Goal: Task Accomplishment & Management: Manage account settings

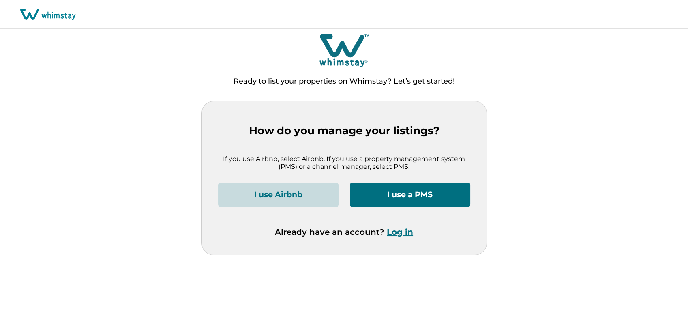
click at [393, 233] on button "Log in" at bounding box center [400, 232] width 26 height 10
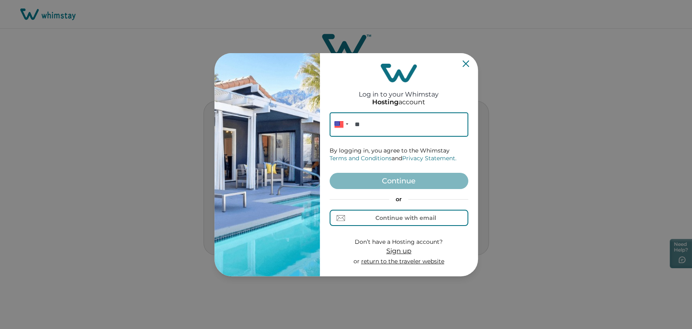
click at [386, 121] on input "**" at bounding box center [399, 124] width 139 height 24
click at [385, 215] on div "Continue with email" at bounding box center [406, 218] width 61 height 6
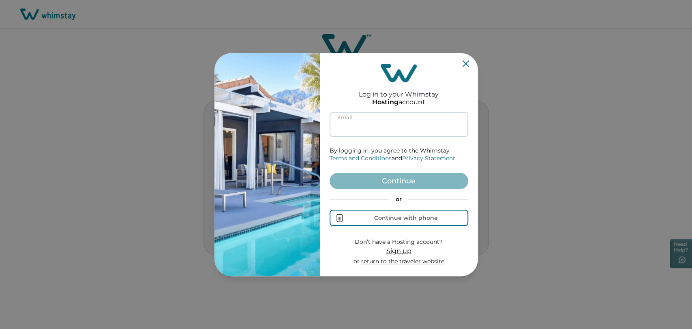
click at [380, 120] on input at bounding box center [399, 124] width 139 height 24
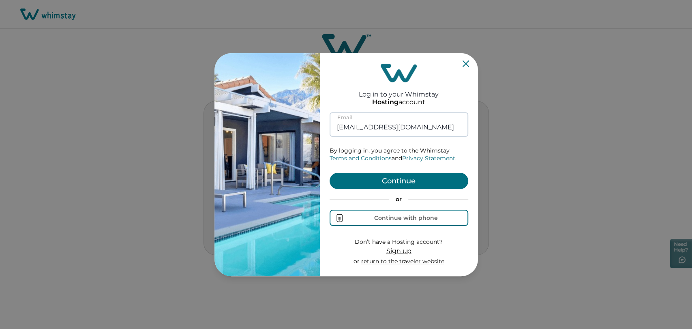
type input "[EMAIL_ADDRESS][DOMAIN_NAME]"
click at [330, 173] on button "Continue" at bounding box center [399, 181] width 139 height 16
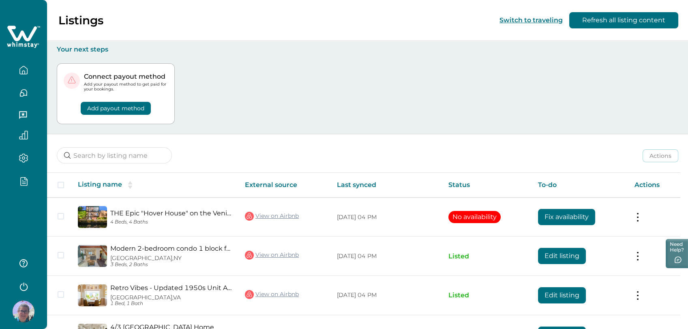
click at [19, 176] on icon "button" at bounding box center [23, 180] width 9 height 9
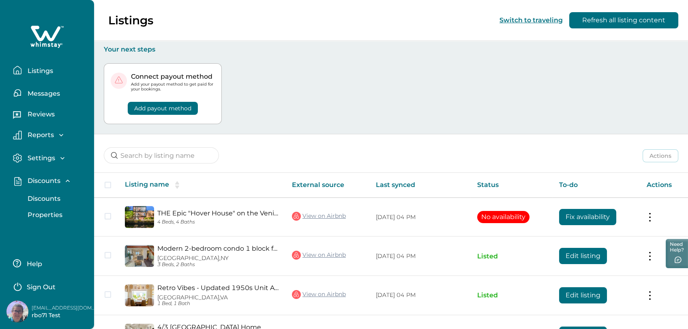
click at [31, 202] on button "Discounts" at bounding box center [56, 199] width 75 height 16
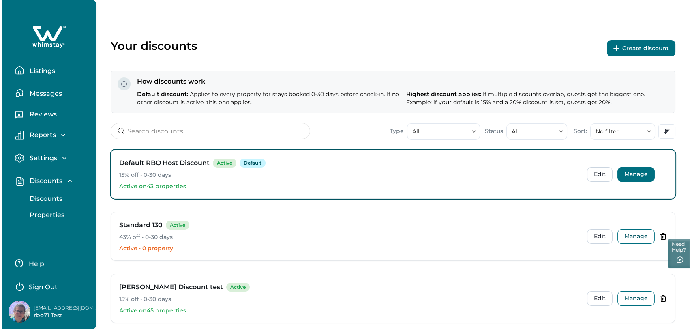
scroll to position [90, 0]
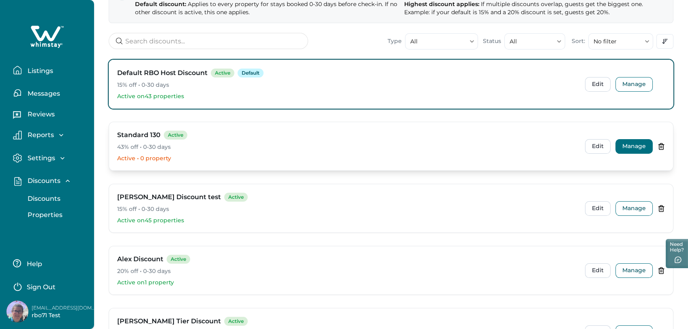
click at [635, 143] on button "Manage" at bounding box center [634, 146] width 37 height 15
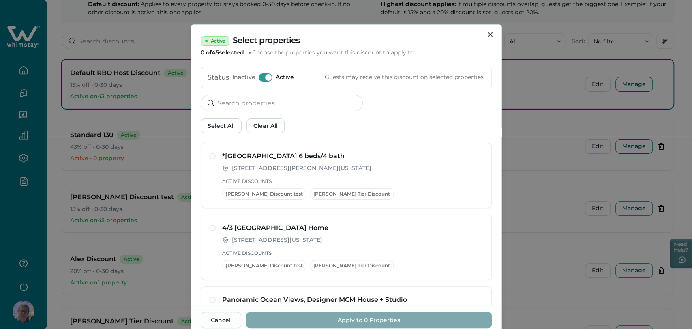
click at [262, 72] on div "Status Inactive Active Guests may receive this discount on selected properties." at bounding box center [346, 78] width 291 height 22
click at [265, 76] on span at bounding box center [268, 77] width 6 height 6
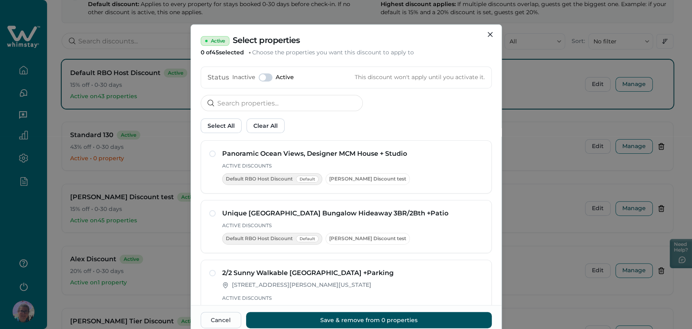
scroll to position [207, 0]
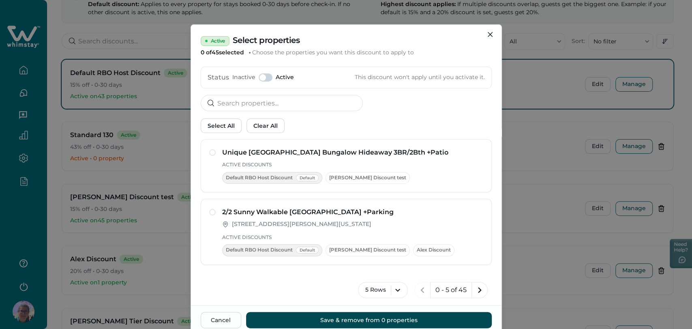
click at [386, 322] on button "Save & remove from 0 properties" at bounding box center [369, 320] width 246 height 16
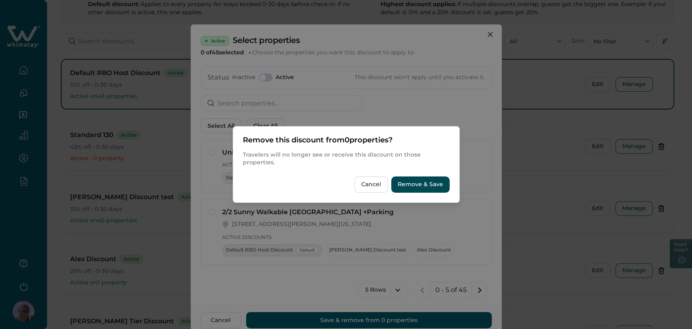
click at [429, 182] on button "Remove & Save" at bounding box center [420, 184] width 58 height 16
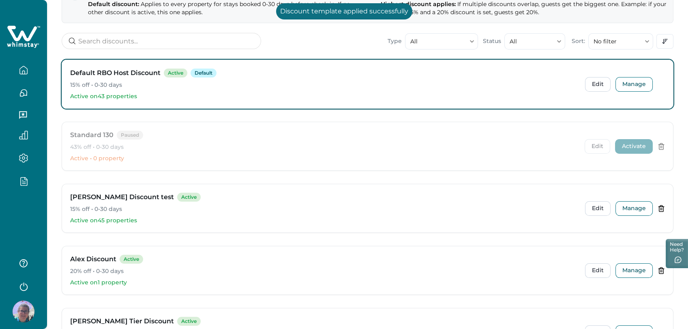
click at [626, 146] on button "Activate" at bounding box center [634, 146] width 38 height 15
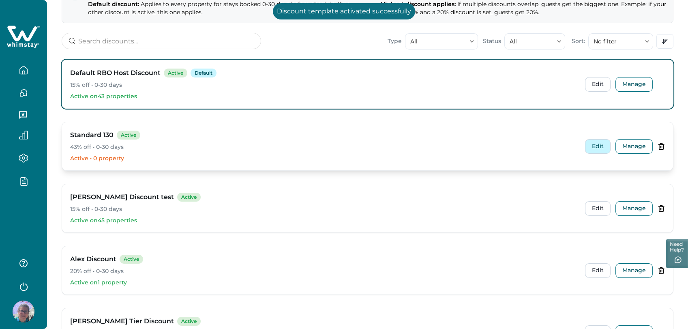
click at [590, 145] on button "Edit" at bounding box center [598, 146] width 26 height 15
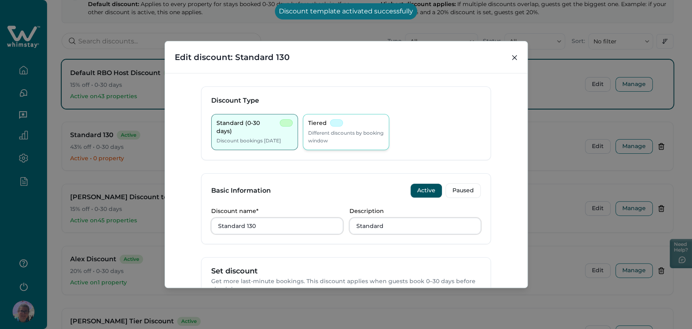
click at [318, 124] on p "Tiered" at bounding box center [317, 123] width 19 height 8
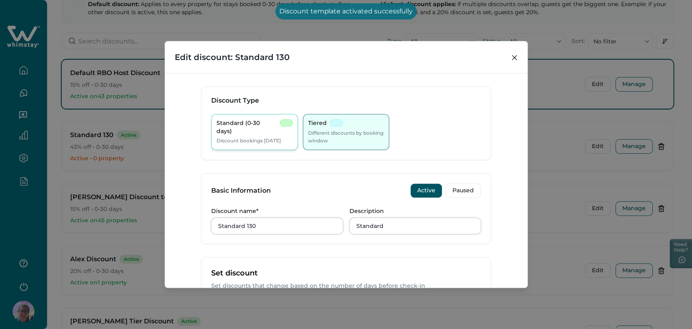
click at [241, 140] on p "Discount bookings [DATE]" at bounding box center [249, 141] width 64 height 8
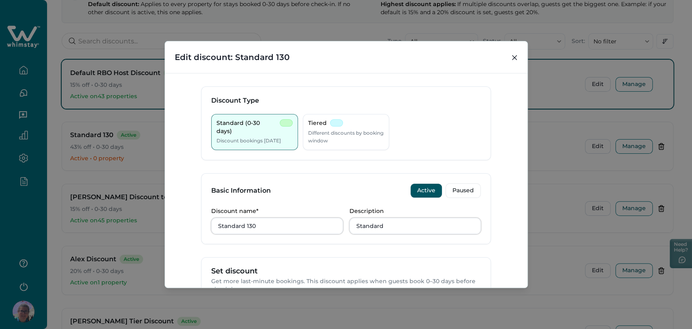
scroll to position [135, 0]
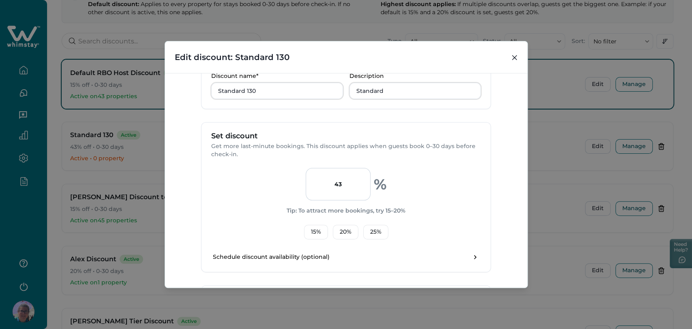
click at [347, 192] on input "43" at bounding box center [338, 184] width 65 height 32
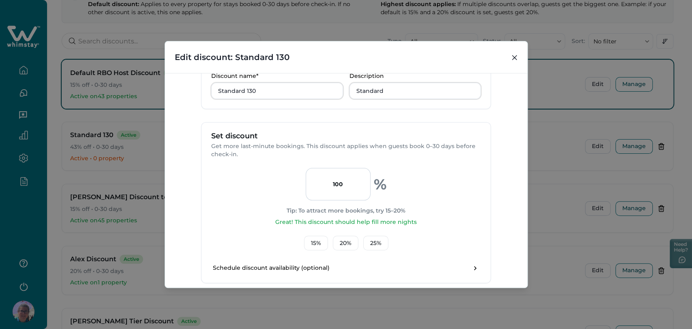
click at [258, 178] on div "100 % Tip: To attract more bookings, try 15–20% Great! This discount should hel…" at bounding box center [346, 209] width 270 height 82
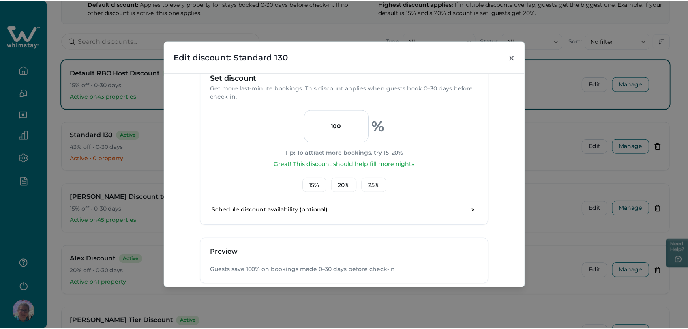
scroll to position [240, 0]
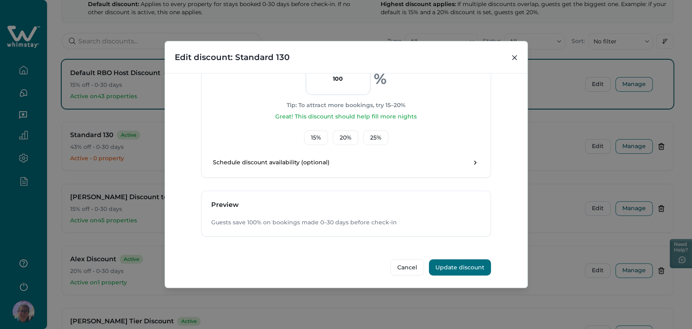
click at [337, 84] on input "100" at bounding box center [338, 78] width 65 height 32
type input "20"
click at [266, 79] on div "20 % Tip: To attract more bookings, try 15–20% Great! This discount should help…" at bounding box center [346, 103] width 270 height 82
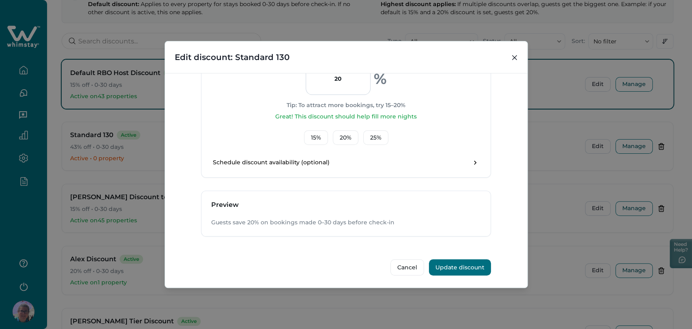
click at [465, 268] on button "Update discount" at bounding box center [460, 267] width 62 height 16
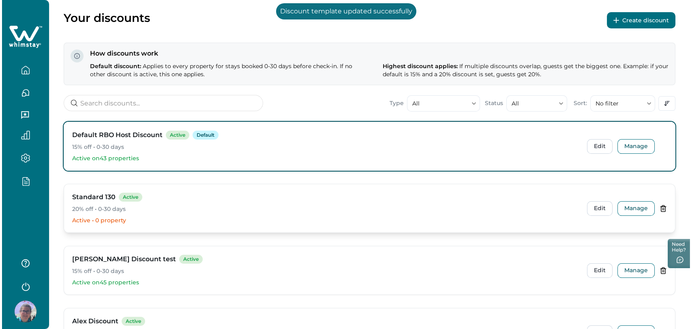
scroll to position [0, 0]
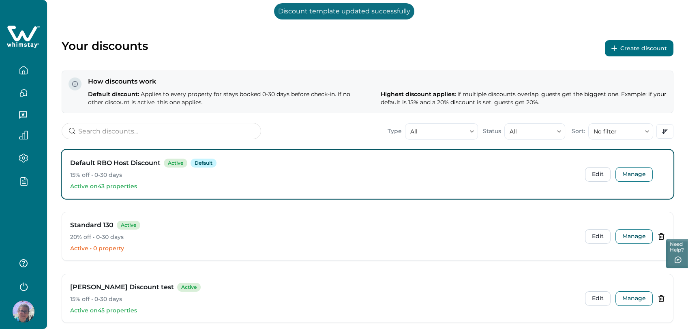
click at [615, 45] on button "Create discount" at bounding box center [639, 48] width 69 height 16
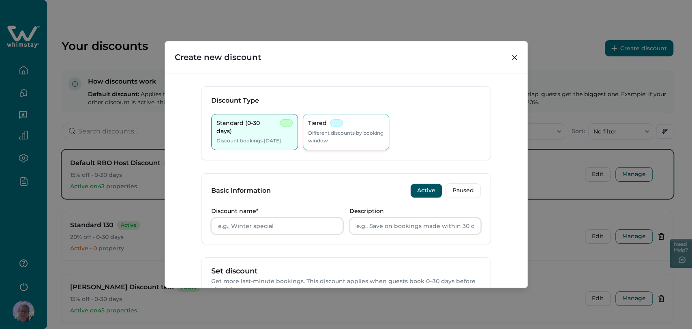
drag, startPoint x: 341, startPoint y: 137, endPoint x: 328, endPoint y: 142, distance: 14.8
click at [342, 136] on p "Different discounts by booking window" at bounding box center [346, 137] width 76 height 16
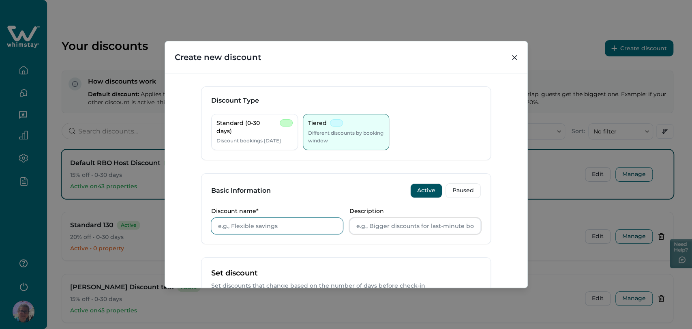
click at [235, 228] on input "Discount name*" at bounding box center [277, 226] width 132 height 16
type input "TEst"
click at [285, 193] on div "Basic Information Active Paused" at bounding box center [346, 191] width 289 height 34
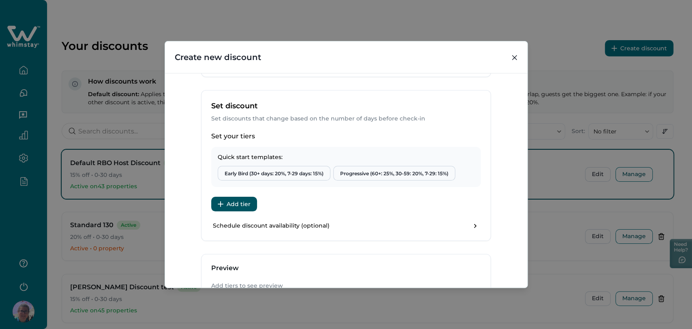
scroll to position [230, 0]
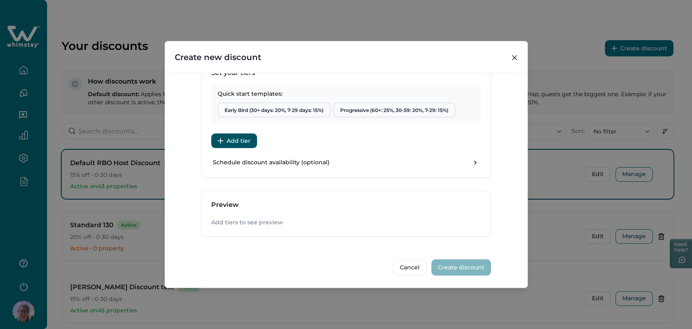
click at [238, 141] on button "Add tier" at bounding box center [234, 140] width 46 height 15
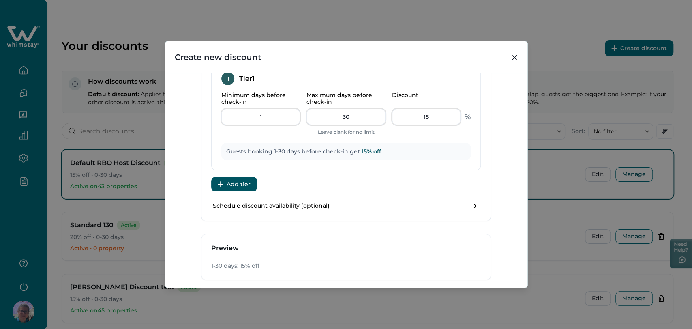
scroll to position [345, 0]
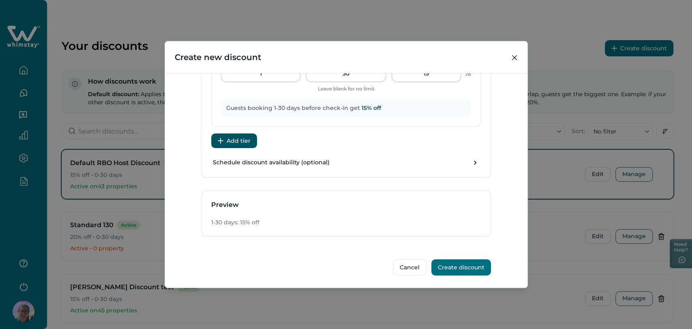
click at [468, 266] on button "Create discount" at bounding box center [461, 267] width 60 height 16
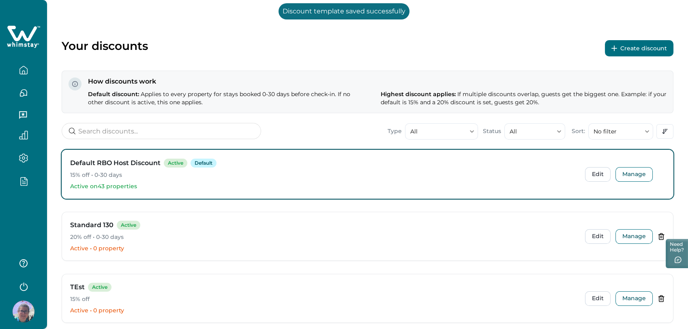
click at [641, 41] on button "Create discount" at bounding box center [639, 48] width 69 height 16
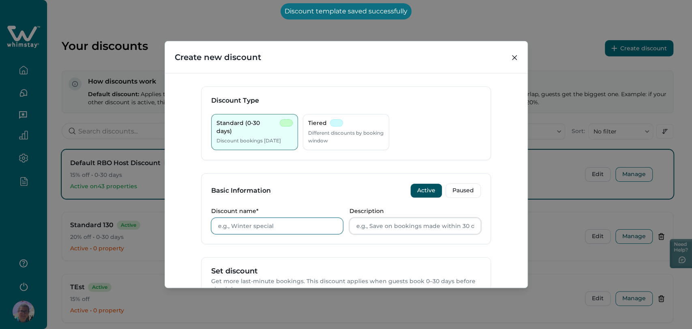
click at [272, 231] on input "Discount name*" at bounding box center [277, 226] width 132 height 16
type input "Test"
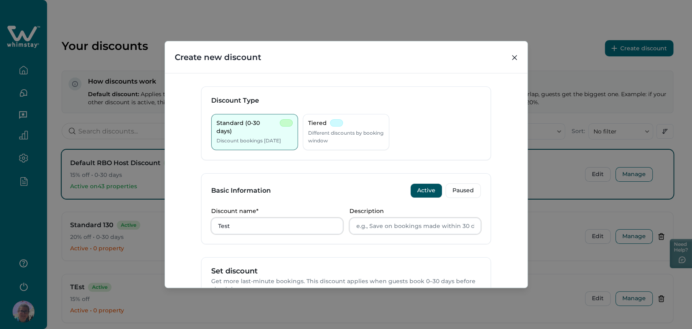
click at [331, 184] on div "Basic Information Active Paused" at bounding box center [346, 191] width 289 height 34
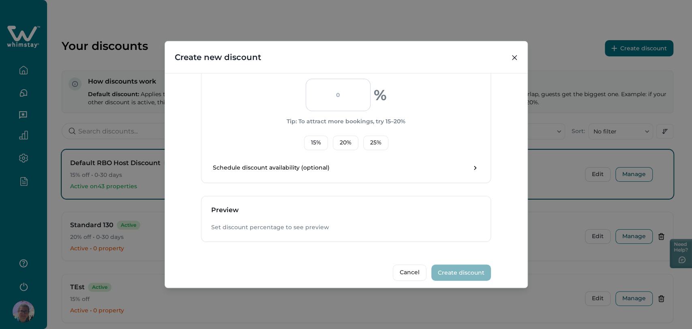
scroll to position [225, 0]
drag, startPoint x: 365, startPoint y: 145, endPoint x: 368, endPoint y: 143, distance: 4.2
click at [368, 144] on button "25 %" at bounding box center [375, 142] width 25 height 15
type input "25"
click at [368, 143] on button "25 %" at bounding box center [375, 142] width 25 height 15
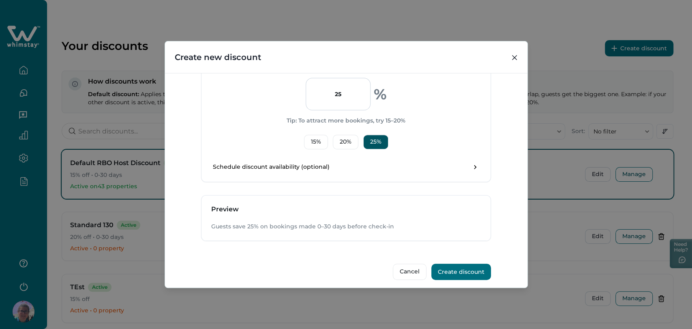
click at [446, 267] on button "Create discount" at bounding box center [461, 272] width 60 height 16
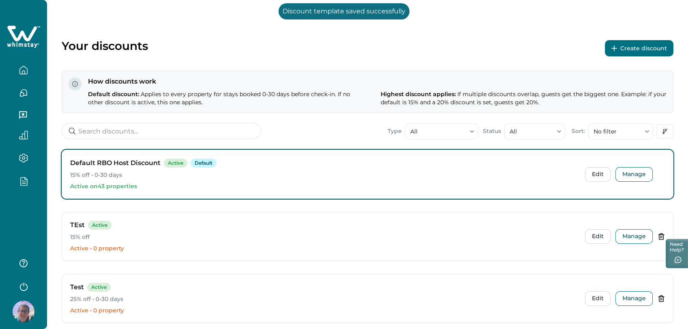
click at [634, 47] on button "Create discount" at bounding box center [639, 48] width 69 height 16
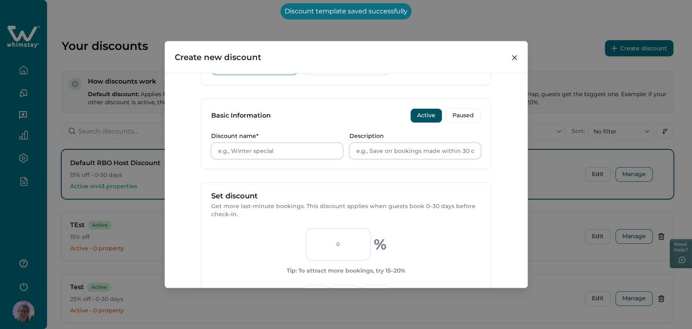
scroll to position [45, 0]
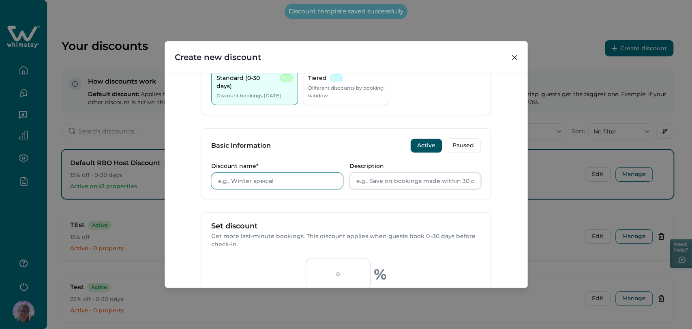
click at [265, 177] on input "Discount name*" at bounding box center [277, 181] width 132 height 16
type input "Testv 423424"
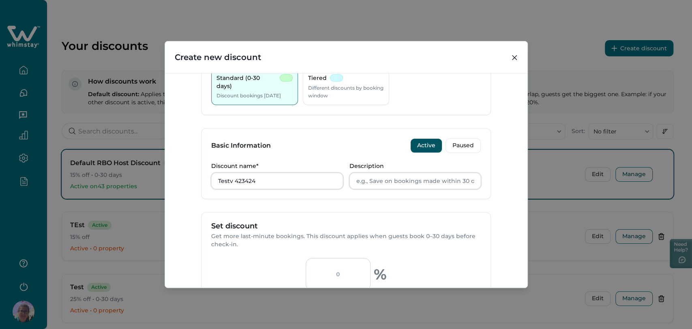
click at [288, 145] on div "Basic Information Active Paused" at bounding box center [346, 146] width 289 height 34
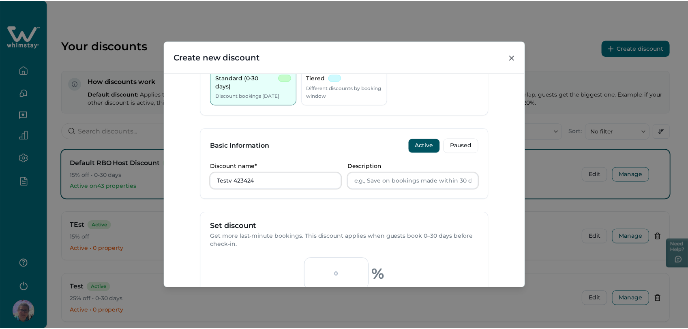
scroll to position [230, 0]
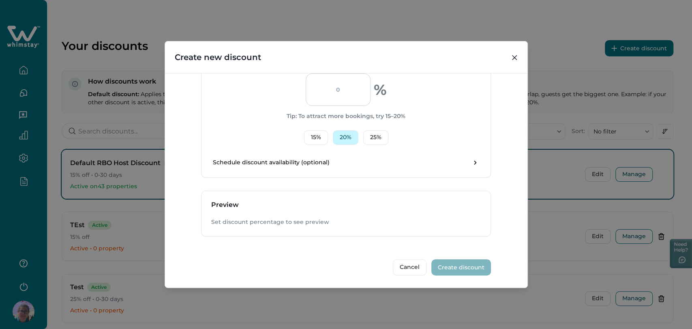
click at [334, 135] on button "20 %" at bounding box center [346, 137] width 26 height 15
type input "20"
click at [453, 263] on button "Create discount" at bounding box center [461, 267] width 60 height 16
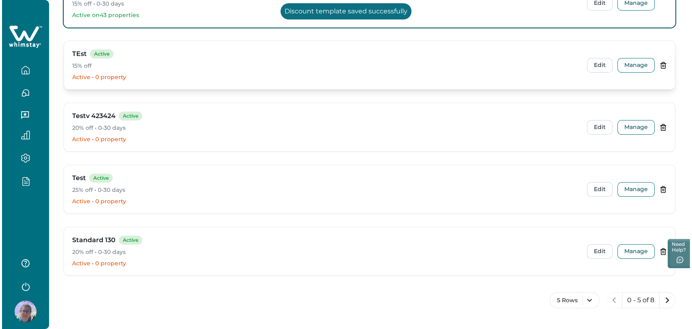
scroll to position [0, 0]
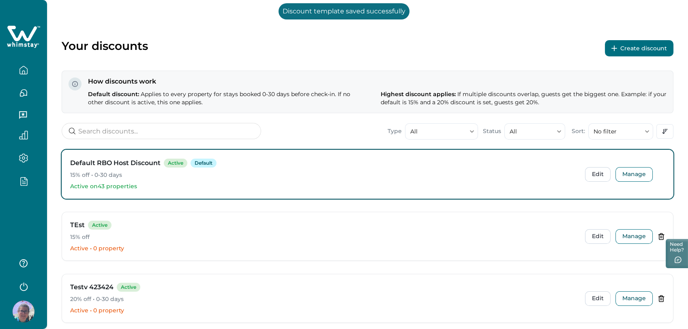
click at [649, 52] on button "Create discount" at bounding box center [639, 48] width 69 height 16
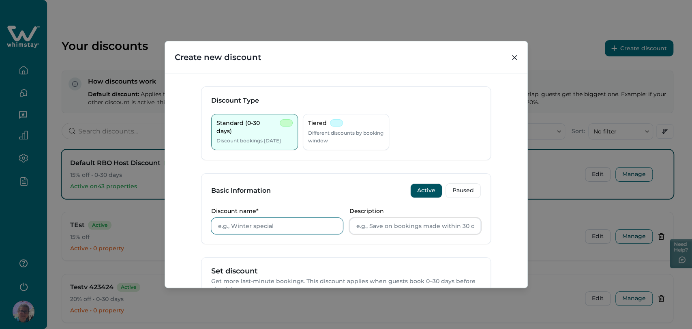
click at [238, 225] on input "Discount name*" at bounding box center [277, 226] width 132 height 16
type input "Test121"
click at [264, 192] on h3 "Basic Information" at bounding box center [241, 191] width 60 height 8
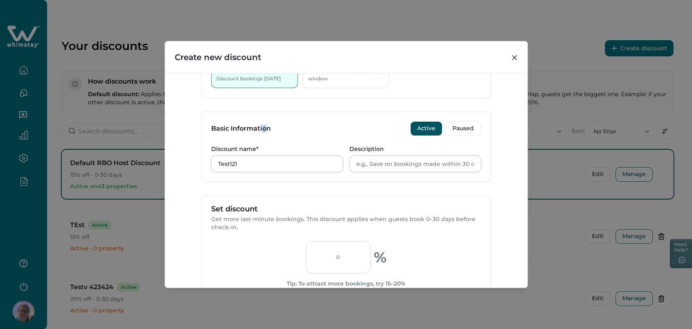
scroll to position [185, 0]
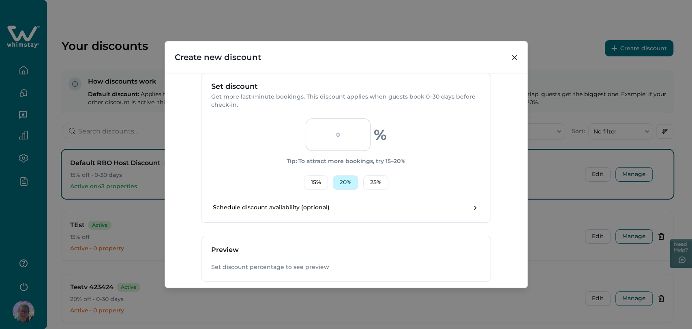
click at [347, 181] on button "20 %" at bounding box center [346, 182] width 26 height 15
type input "20"
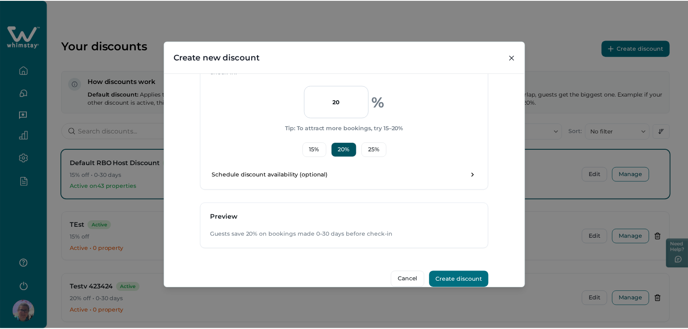
scroll to position [230, 0]
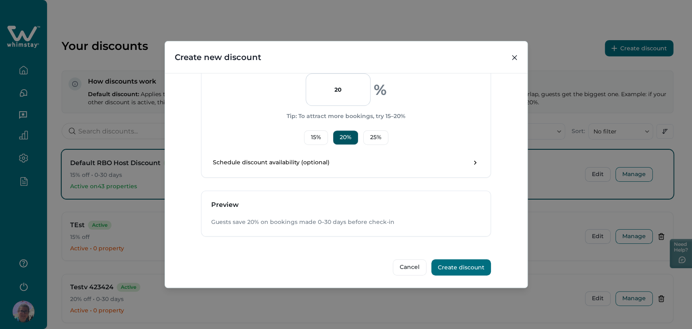
click at [475, 264] on button "Create discount" at bounding box center [461, 267] width 60 height 16
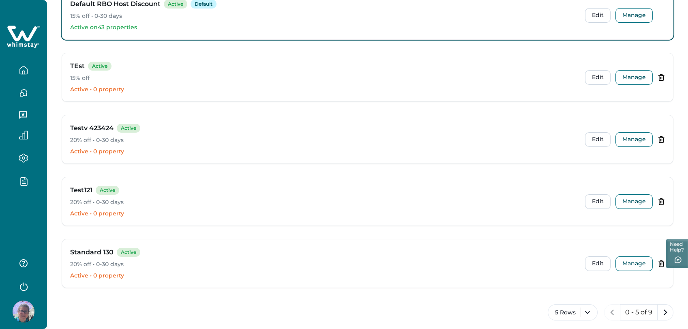
scroll to position [171, 0]
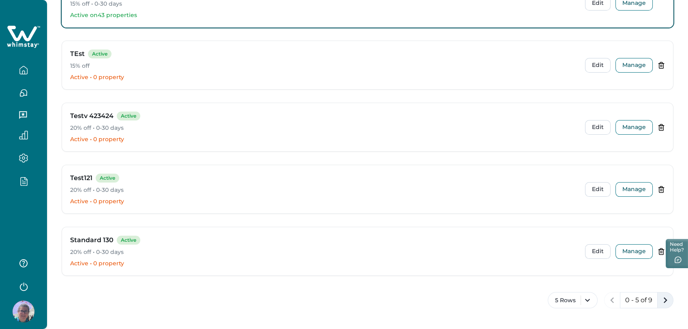
click at [669, 301] on icon "next page" at bounding box center [665, 299] width 11 height 11
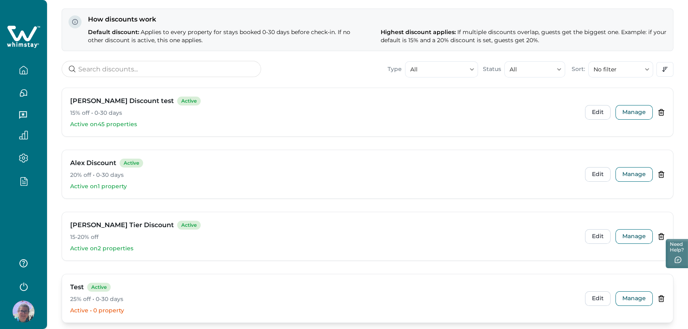
scroll to position [109, 0]
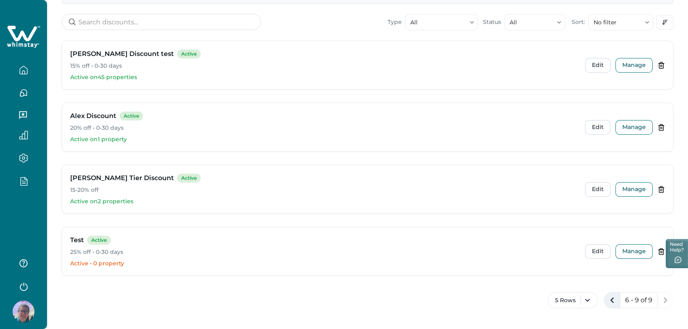
click at [612, 303] on icon "previous page" at bounding box center [612, 299] width 11 height 11
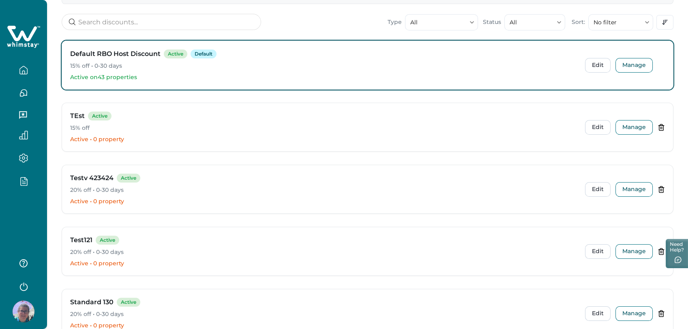
scroll to position [0, 0]
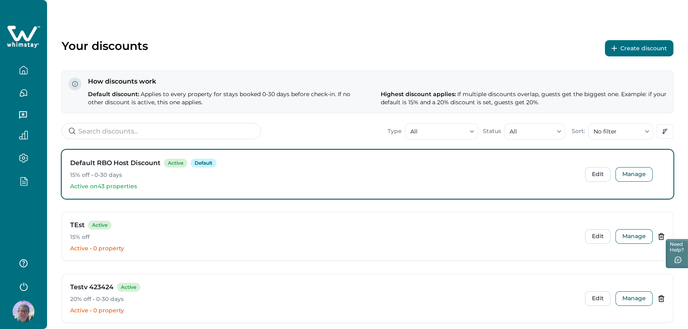
click at [24, 179] on icon "button" at bounding box center [23, 180] width 9 height 9
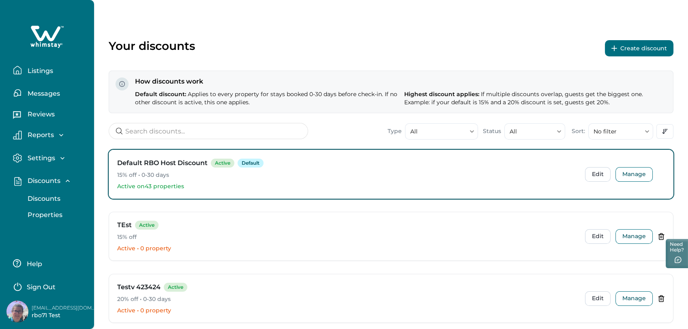
click at [64, 212] on button "Properties" at bounding box center [56, 215] width 75 height 16
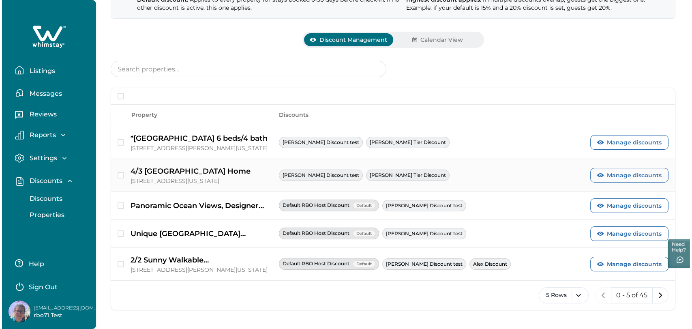
scroll to position [109, 0]
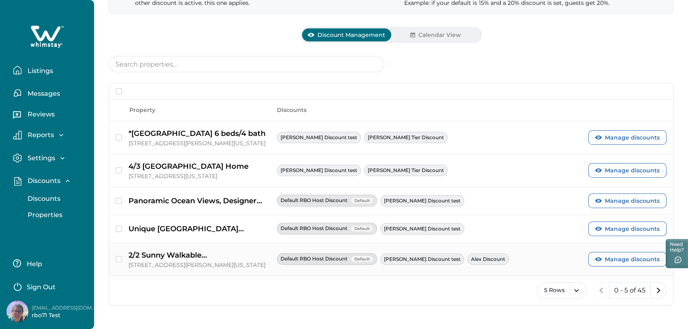
click at [625, 267] on div "2/2 Sunny Walkable [GEOGRAPHIC_DATA] +Parking [STREET_ADDRESS][PERSON_NAME][US_…" at bounding box center [391, 259] width 564 height 33
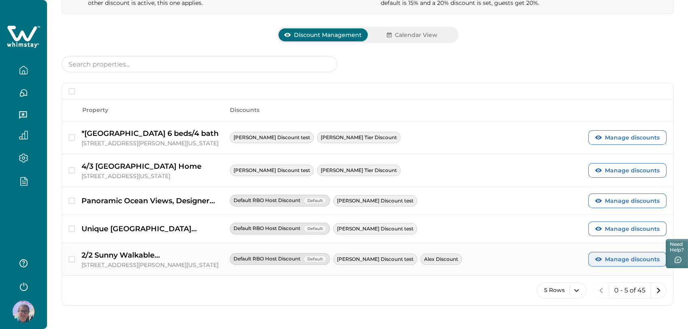
click at [620, 264] on button "Manage discounts" at bounding box center [627, 259] width 78 height 15
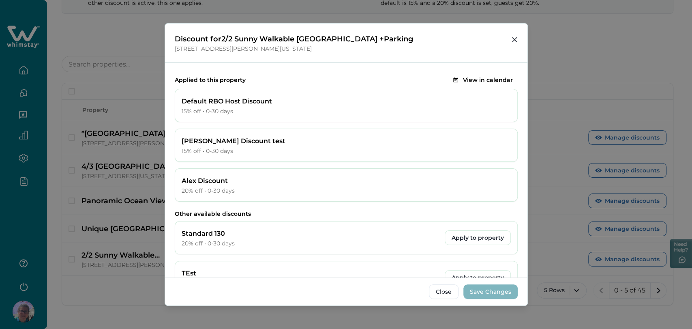
scroll to position [181, 0]
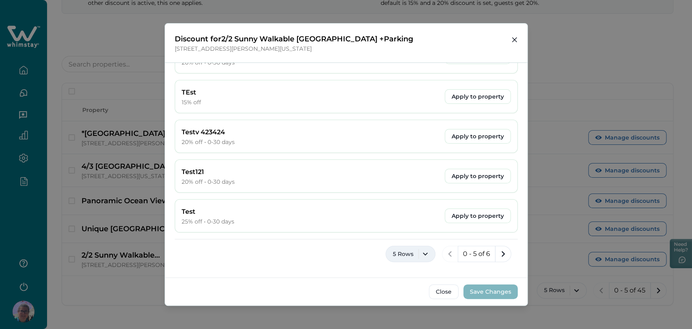
click at [420, 255] on button "5 Rows" at bounding box center [411, 254] width 50 height 16
click at [397, 221] on div "5 Rows 10 Rows 20 Rows 50 Rows 100 Rows" at bounding box center [406, 189] width 49 height 105
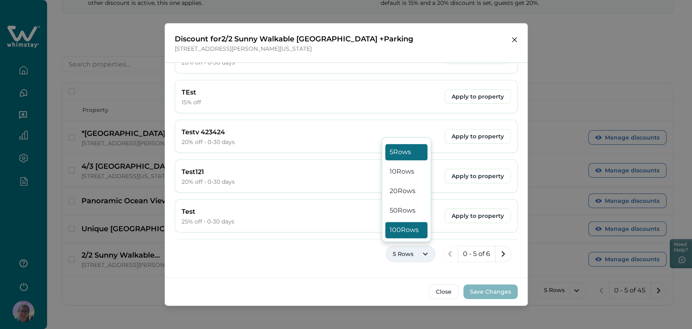
click at [400, 227] on button "100 Rows" at bounding box center [406, 230] width 42 height 16
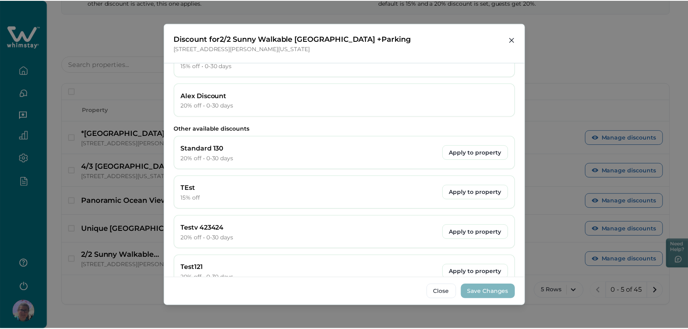
scroll to position [0, 0]
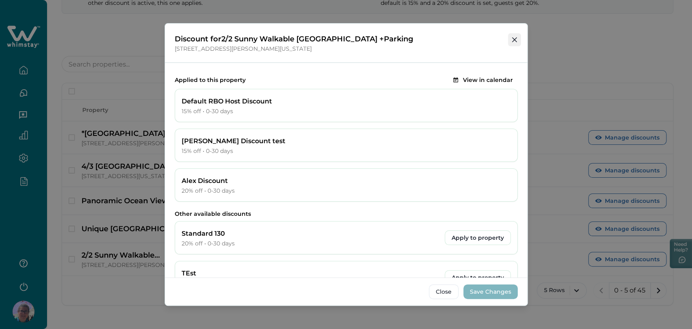
click at [517, 40] on button "Close" at bounding box center [514, 39] width 13 height 13
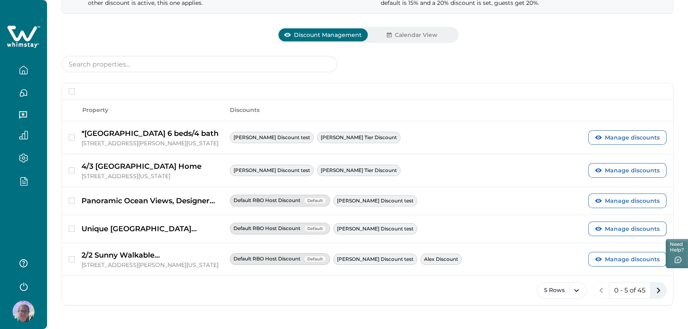
click at [660, 293] on icon "next page" at bounding box center [658, 290] width 11 height 11
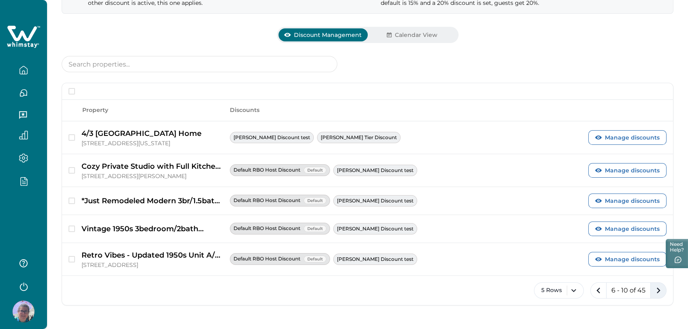
click at [660, 293] on icon "next page" at bounding box center [658, 290] width 11 height 11
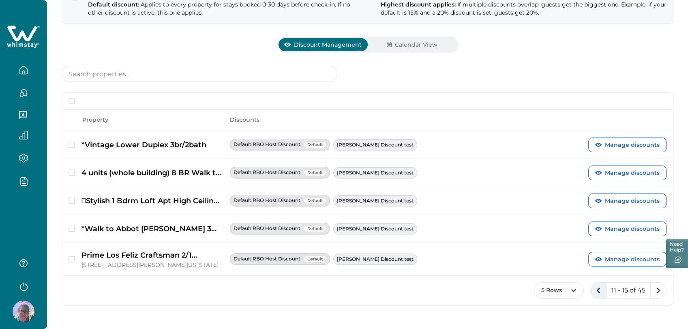
click at [597, 290] on icon "previous page" at bounding box center [598, 290] width 11 height 11
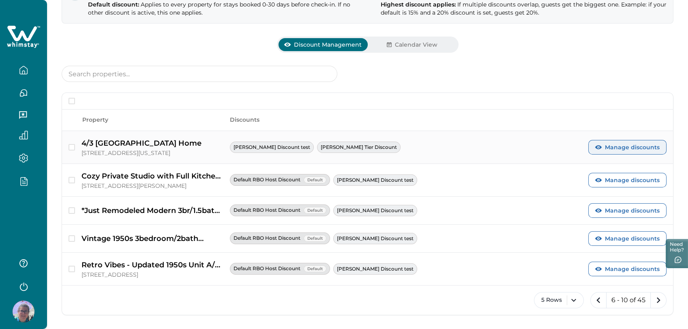
click at [613, 146] on button "Manage discounts" at bounding box center [627, 147] width 78 height 15
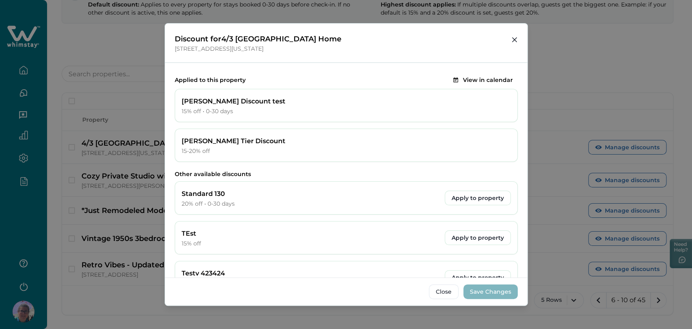
click at [507, 39] on p "Discount for 4/3 West LA Modern Bungalow Home" at bounding box center [341, 38] width 333 height 11
click at [513, 37] on icon "Close" at bounding box center [514, 39] width 5 height 5
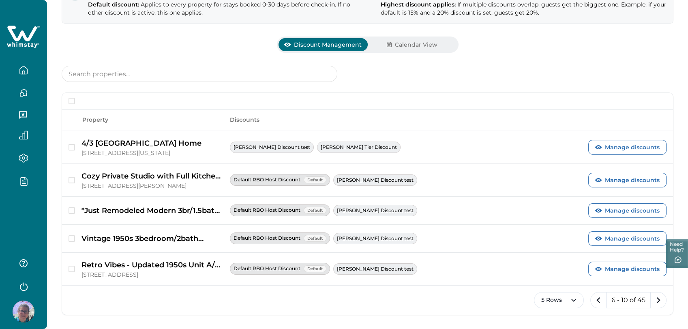
click at [19, 183] on icon "button" at bounding box center [23, 180] width 9 height 9
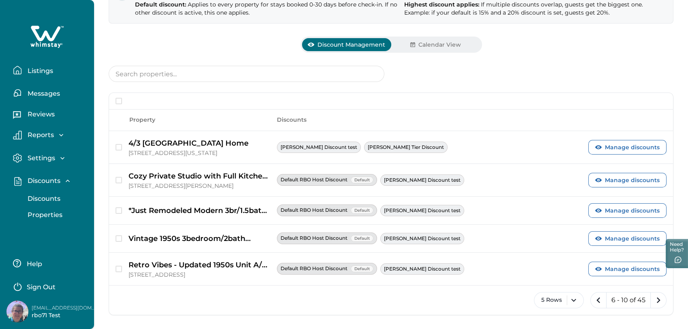
click at [41, 198] on p "Discounts" at bounding box center [42, 199] width 35 height 8
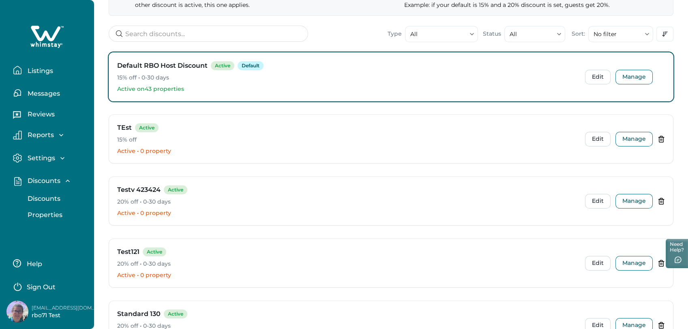
scroll to position [99, 0]
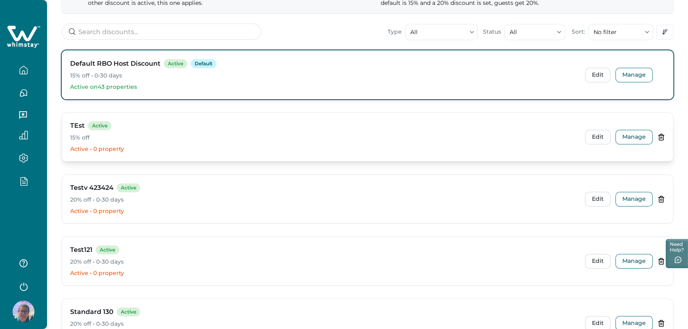
click at [665, 137] on div "TEst Active 15% off Active • 0 property Edit Manage" at bounding box center [367, 137] width 611 height 48
click at [663, 137] on icon at bounding box center [661, 136] width 7 height 7
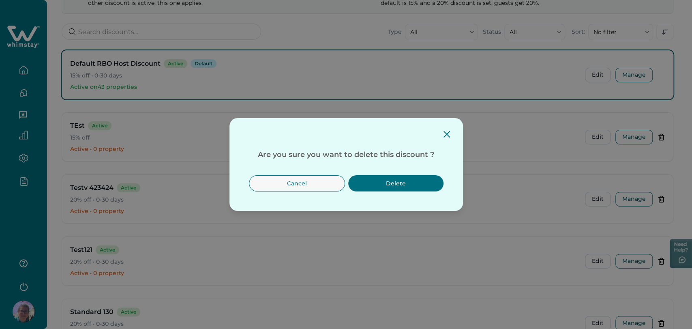
click at [422, 180] on button "Delete" at bounding box center [395, 183] width 95 height 16
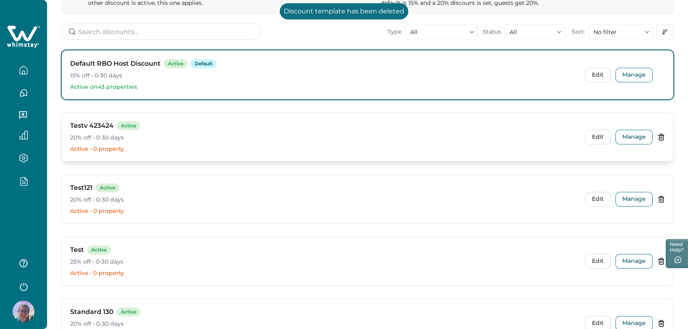
click at [660, 137] on icon at bounding box center [661, 136] width 7 height 7
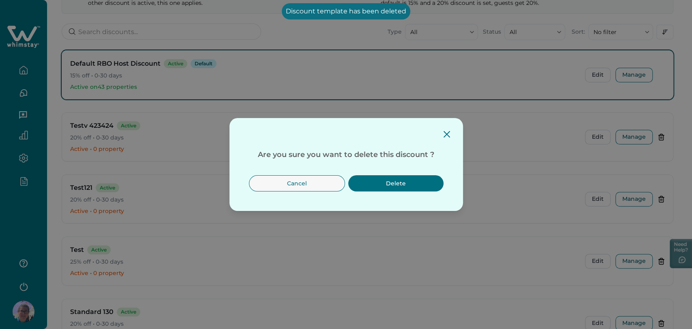
click at [421, 185] on button "Delete" at bounding box center [395, 183] width 95 height 16
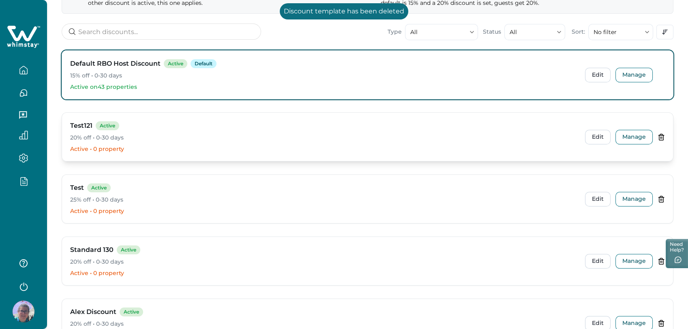
click at [661, 137] on icon at bounding box center [661, 138] width 0 height 2
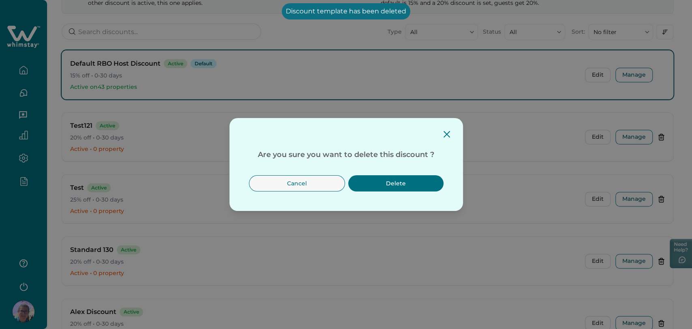
click at [393, 178] on button "Delete" at bounding box center [395, 183] width 95 height 16
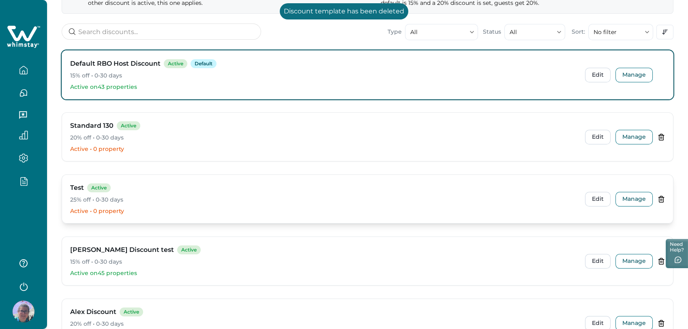
click at [660, 195] on icon at bounding box center [661, 198] width 7 height 7
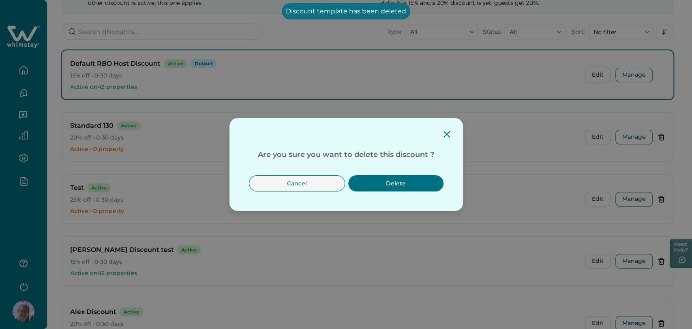
click at [388, 180] on button "Delete" at bounding box center [395, 183] width 95 height 16
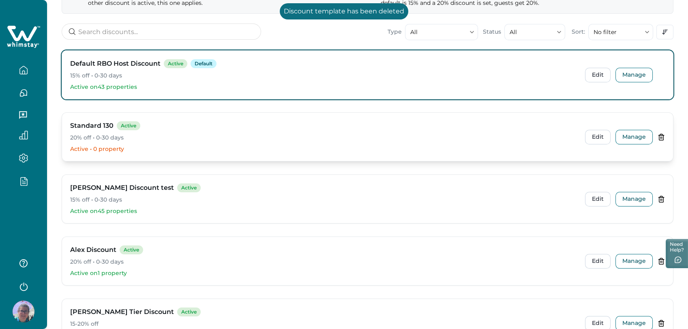
click at [660, 134] on icon at bounding box center [661, 137] width 4 height 6
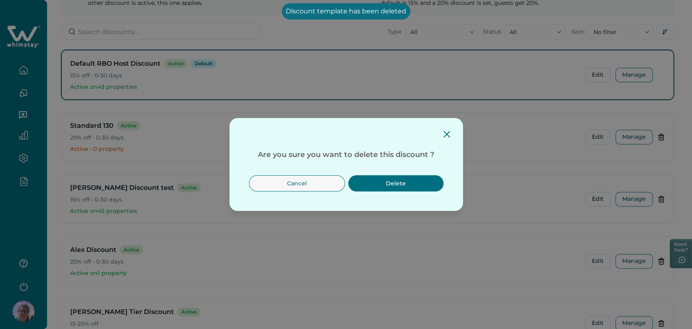
click at [363, 177] on button "Delete" at bounding box center [395, 183] width 95 height 16
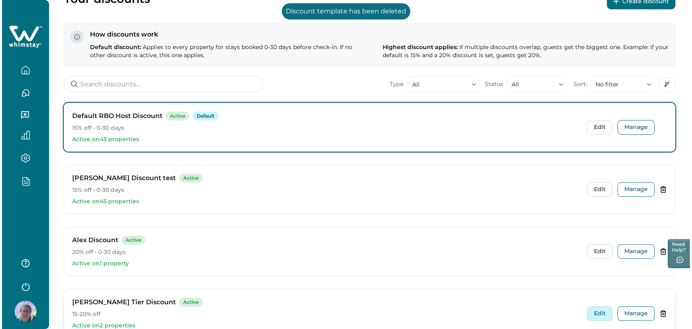
scroll to position [0, 0]
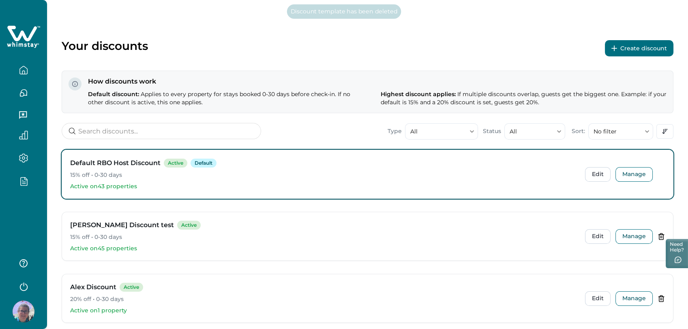
click at [642, 49] on button "Create discount" at bounding box center [639, 48] width 69 height 16
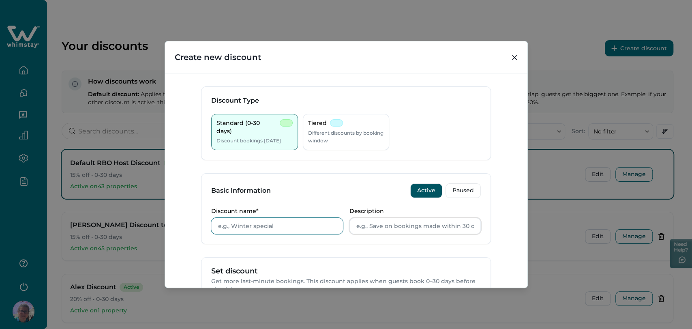
click at [245, 222] on input "Discount name*" at bounding box center [277, 226] width 132 height 16
type input "T"
type input "Standard Promotion"
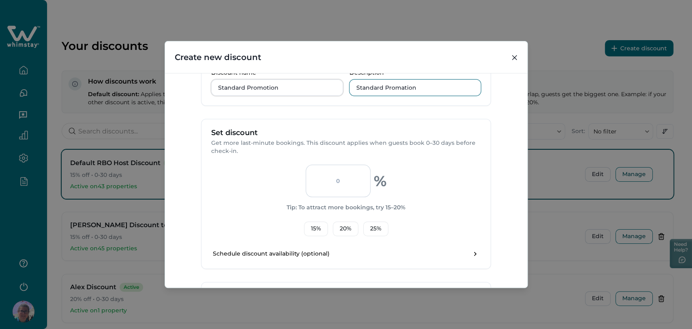
click at [401, 86] on input "Standard Promation" at bounding box center [416, 87] width 132 height 16
type input "Standard Promotion"
click at [344, 187] on input "number" at bounding box center [338, 181] width 65 height 32
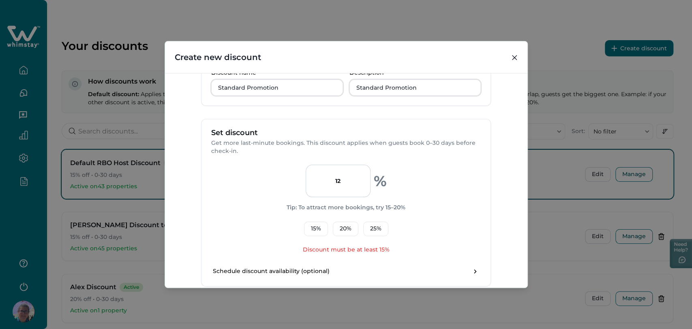
type input "1"
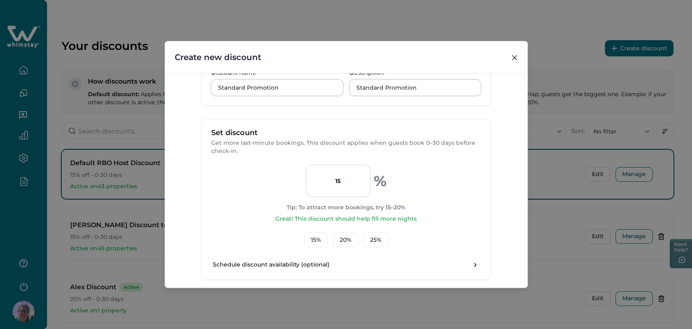
type input "15"
click at [275, 182] on div "15 % Tip: To attract more bookings, try 15–20% Great! This discount should help…" at bounding box center [346, 206] width 270 height 82
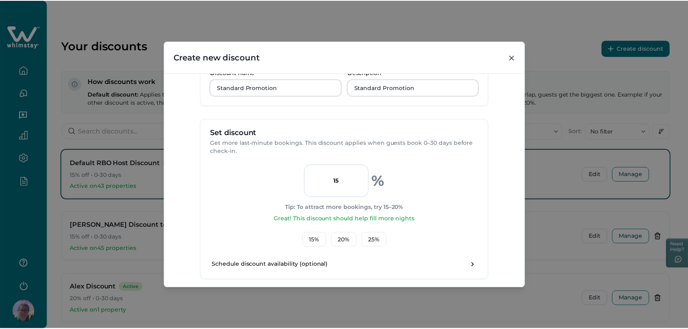
scroll to position [240, 0]
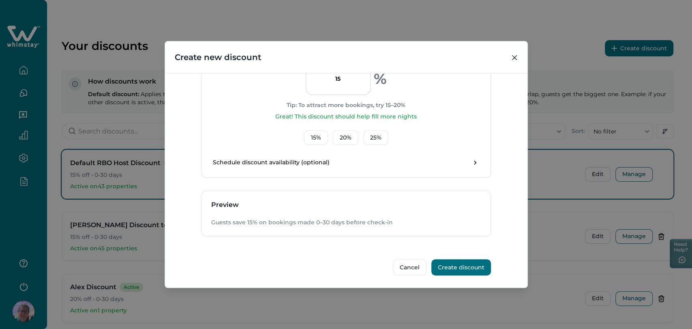
click at [441, 263] on button "Create discount" at bounding box center [461, 267] width 60 height 16
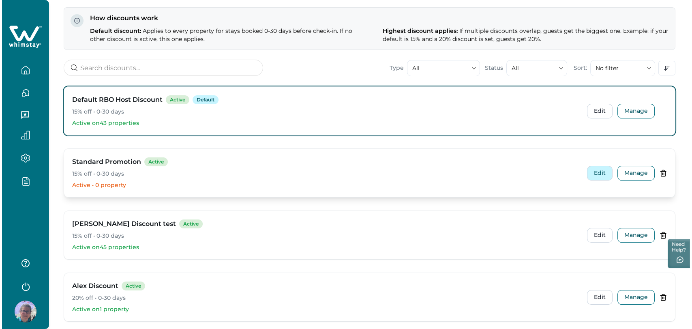
scroll to position [36, 0]
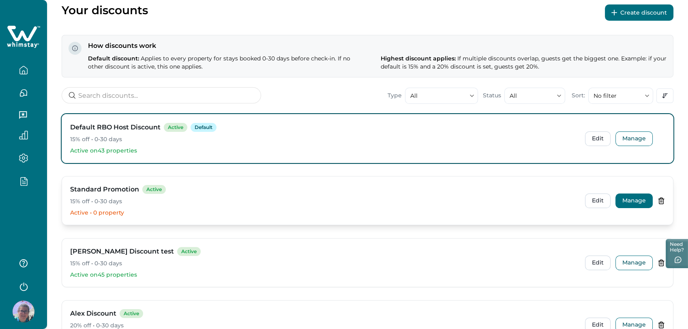
click at [624, 202] on button "Manage" at bounding box center [634, 200] width 37 height 15
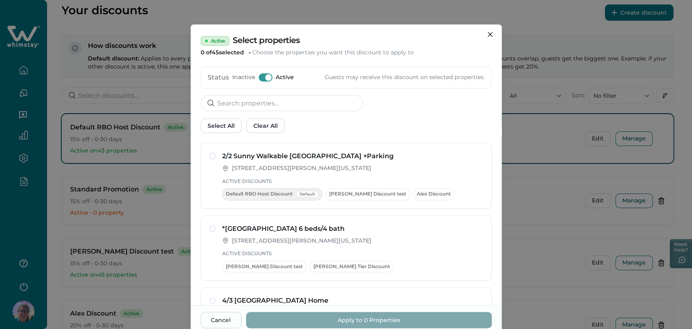
click at [259, 77] on span at bounding box center [266, 77] width 14 height 8
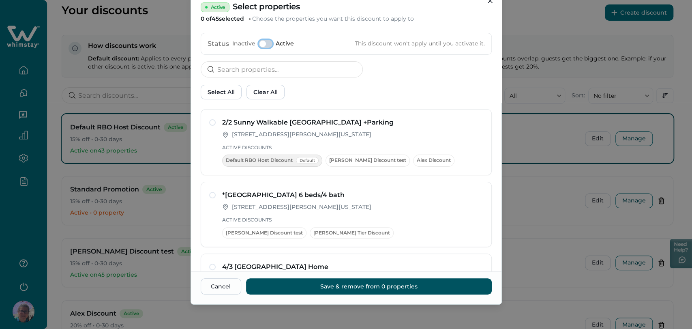
scroll to position [225, 0]
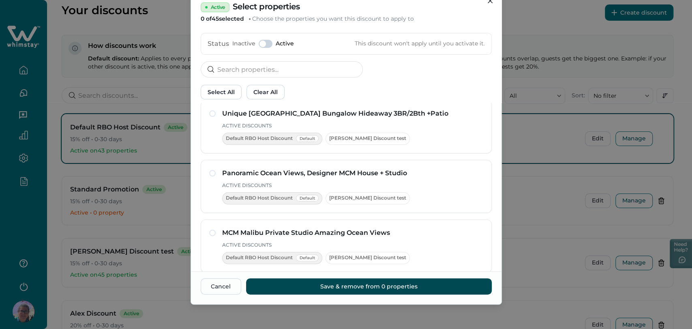
click at [311, 280] on button "Save & remove from 0 properties" at bounding box center [369, 286] width 246 height 16
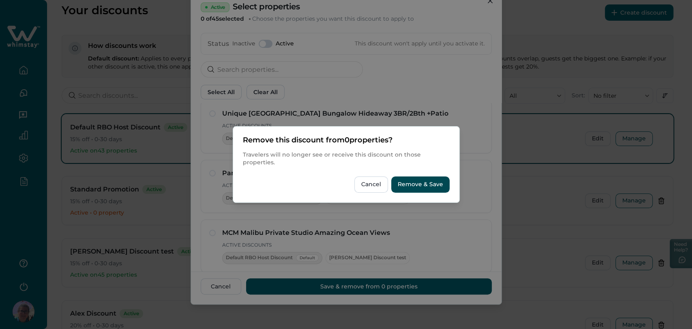
click at [400, 178] on button "Remove & Save" at bounding box center [420, 184] width 58 height 16
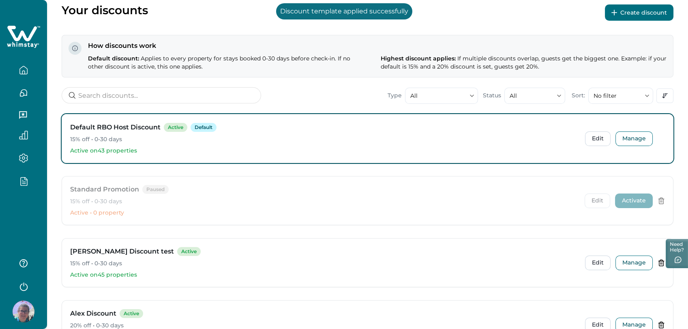
click at [646, 202] on button "Activate" at bounding box center [634, 200] width 38 height 15
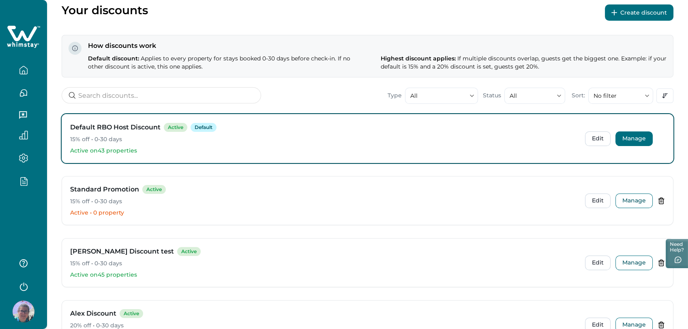
click at [635, 137] on button "Manage" at bounding box center [634, 138] width 37 height 15
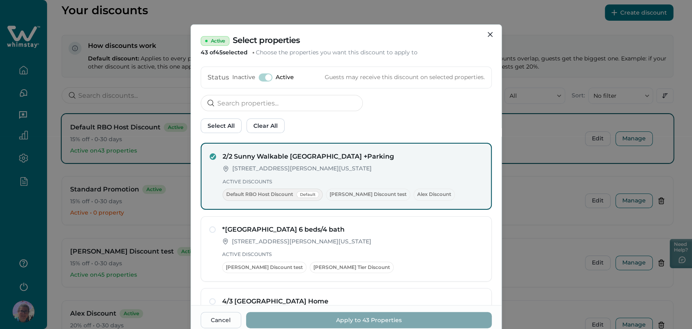
scroll to position [34, 0]
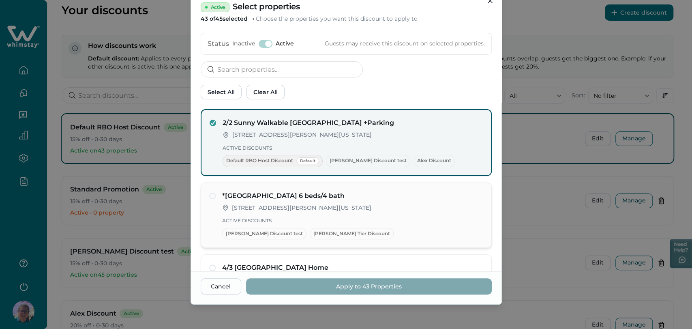
click at [354, 198] on h4 "*[GEOGRAPHIC_DATA] 6 beds/4 bath" at bounding box center [352, 196] width 261 height 10
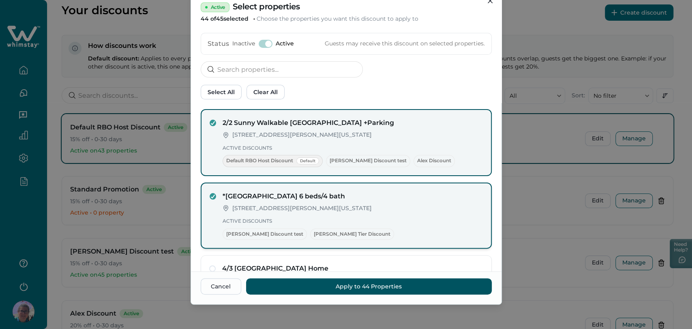
click at [354, 198] on h4 "*[GEOGRAPHIC_DATA] 6 beds/4 bath" at bounding box center [353, 196] width 260 height 10
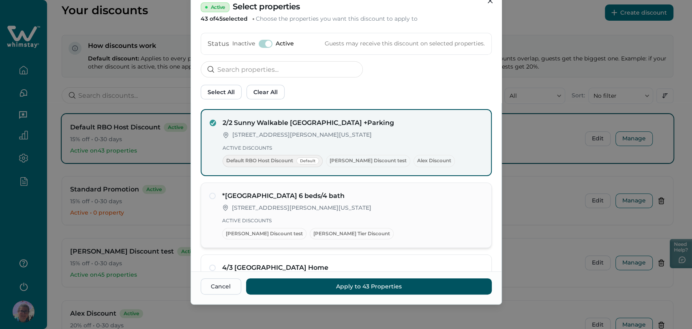
click at [354, 198] on h4 "*[GEOGRAPHIC_DATA] 6 beds/4 bath" at bounding box center [352, 196] width 261 height 10
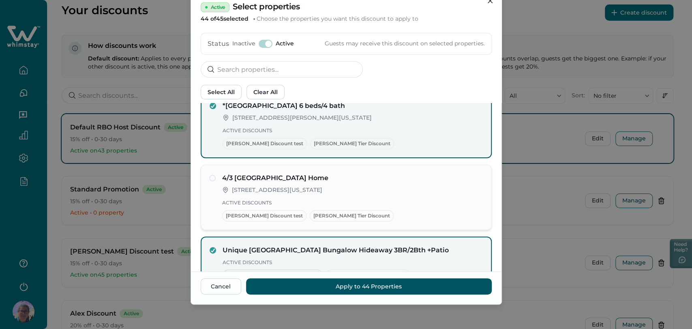
scroll to position [135, 0]
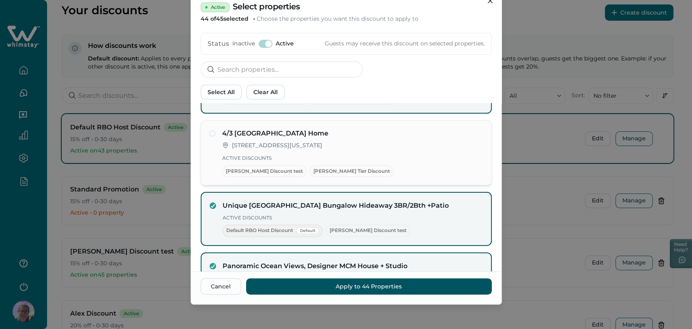
click at [350, 159] on p "Active Discounts" at bounding box center [352, 158] width 261 height 8
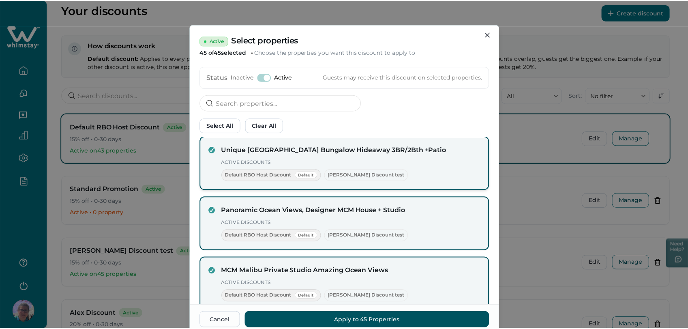
scroll to position [0, 0]
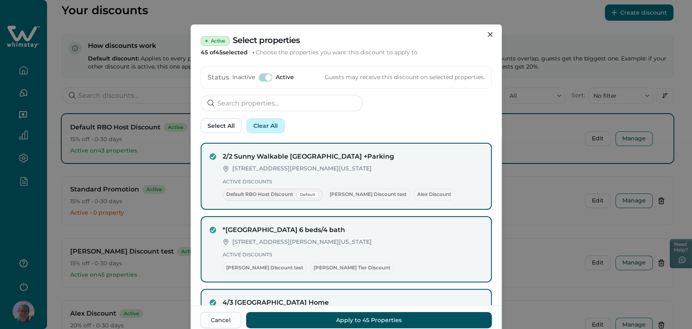
click at [271, 128] on button "Clear All" at bounding box center [266, 125] width 38 height 15
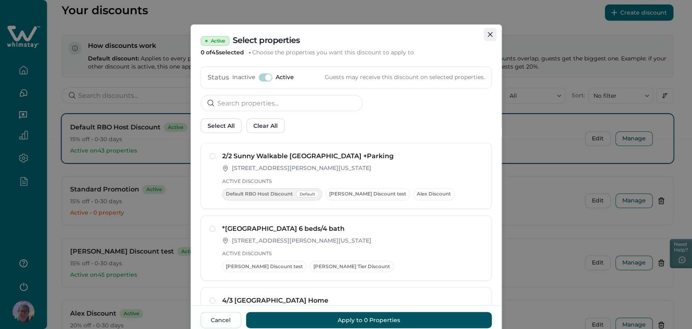
click at [484, 32] on button "Close" at bounding box center [490, 34] width 13 height 13
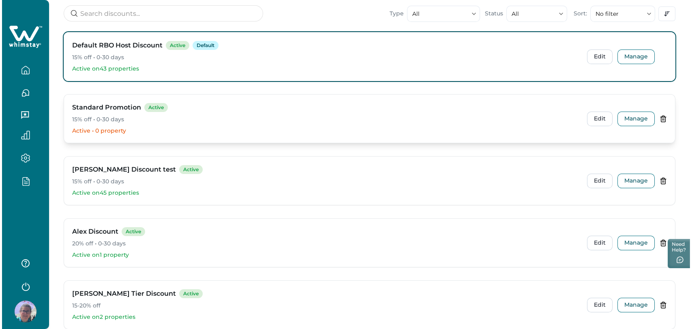
scroll to position [81, 0]
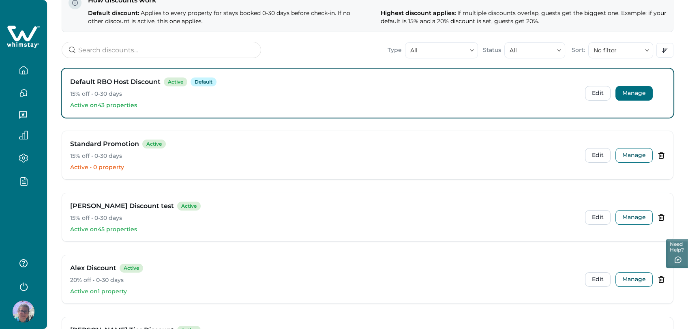
click at [643, 95] on button "Manage" at bounding box center [634, 93] width 37 height 15
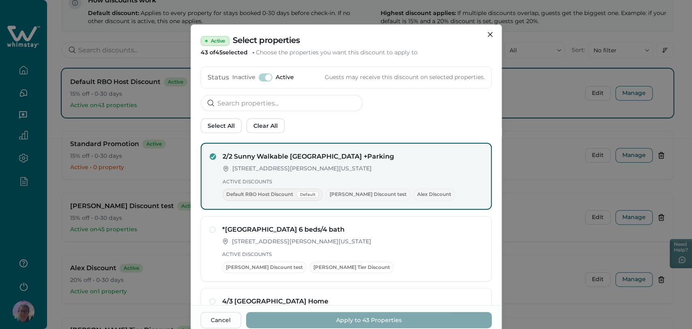
click at [485, 88] on div "Status Inactive Active Guests may receive this discount on selected properties." at bounding box center [346, 78] width 291 height 22
click at [542, 94] on div "Active Select properties 43 of 45 selected Choose the properties you want this …" at bounding box center [346, 164] width 692 height 329
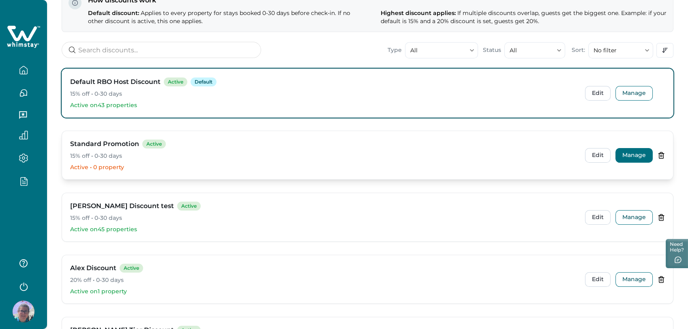
click at [632, 150] on button "Manage" at bounding box center [634, 155] width 37 height 15
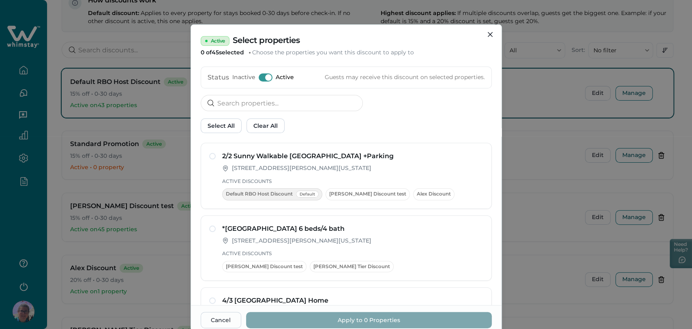
click at [259, 77] on span at bounding box center [266, 77] width 14 height 8
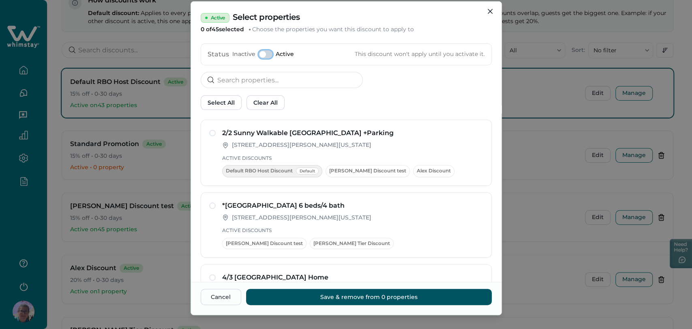
scroll to position [34, 0]
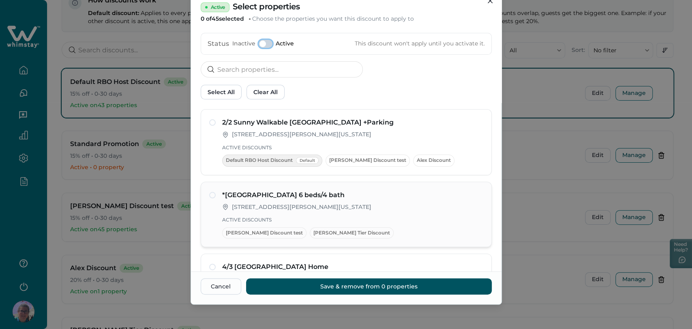
click at [209, 192] on span at bounding box center [212, 195] width 6 height 6
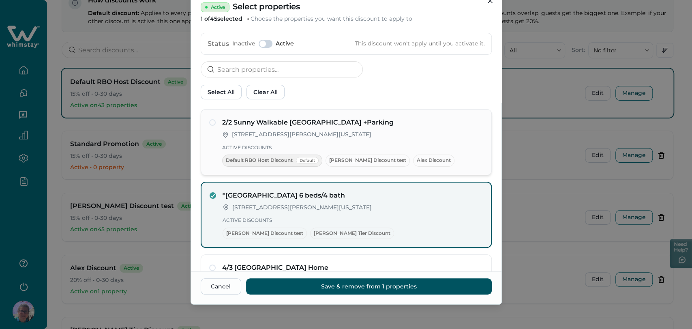
click at [206, 124] on div "2/2 Sunny Walkable [GEOGRAPHIC_DATA] +Parking [STREET_ADDRESS][PERSON_NAME][US_…" at bounding box center [346, 142] width 291 height 66
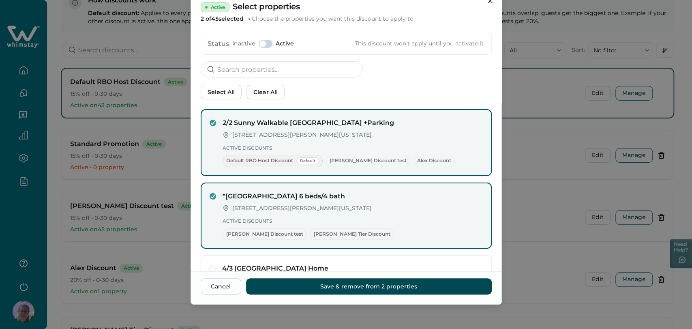
click at [367, 283] on button "Save & remove from 2 properties" at bounding box center [369, 286] width 246 height 16
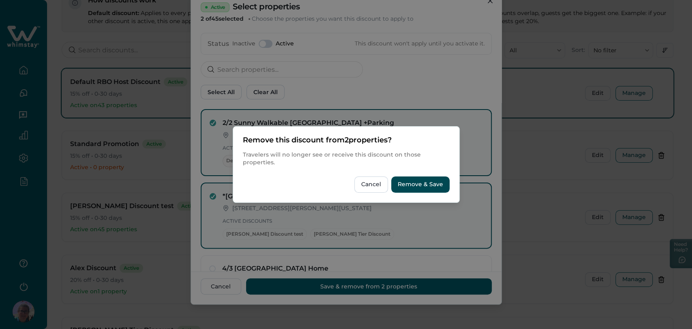
click at [416, 181] on button "Remove & Save" at bounding box center [420, 184] width 58 height 16
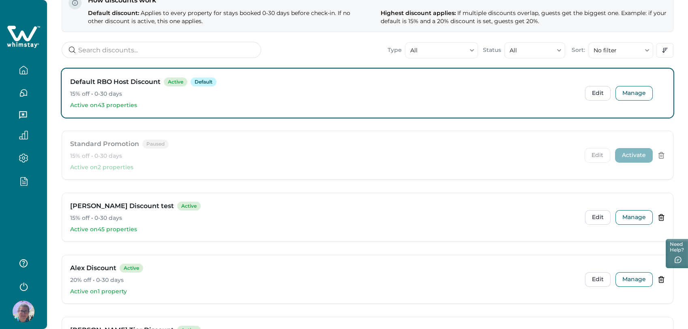
click at [637, 155] on button "Activate" at bounding box center [634, 155] width 38 height 15
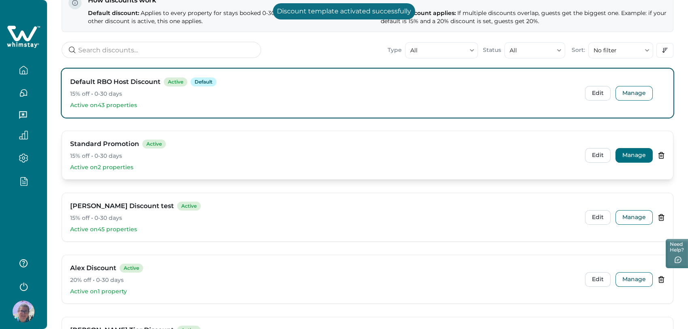
click at [637, 155] on button "Manage" at bounding box center [634, 155] width 37 height 15
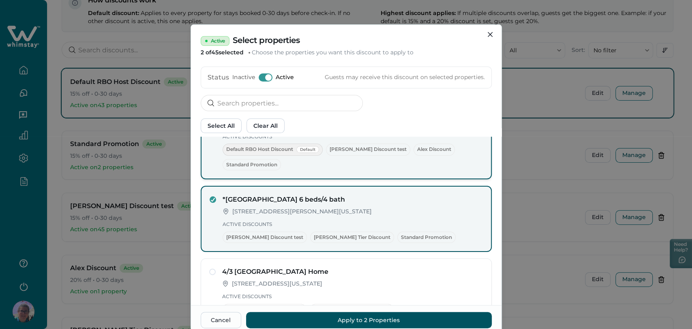
scroll to position [0, 0]
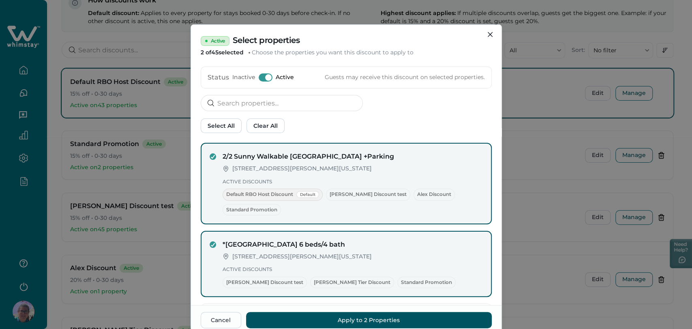
click at [262, 75] on span at bounding box center [266, 77] width 14 height 8
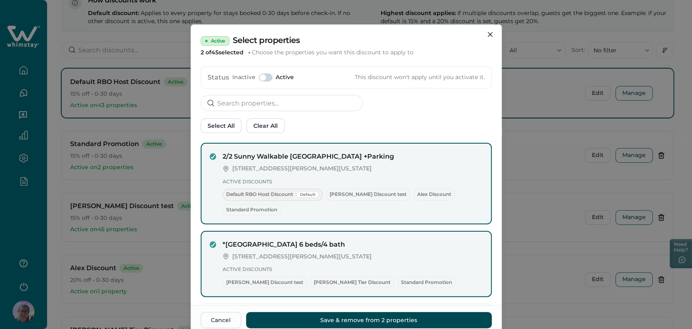
click at [430, 314] on button "Save & remove from 2 properties" at bounding box center [369, 320] width 246 height 16
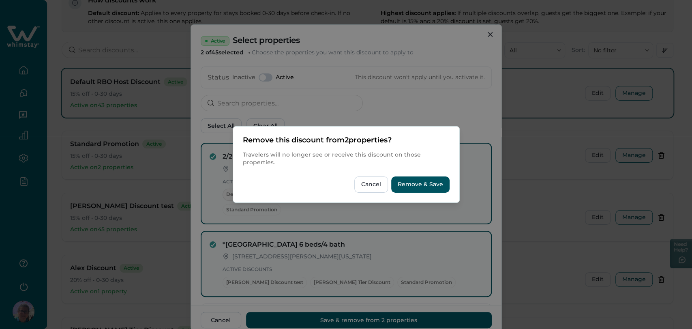
click at [403, 228] on div "Remove this discount from 2 properties? Travelers will no longer see or receive…" at bounding box center [346, 164] width 692 height 329
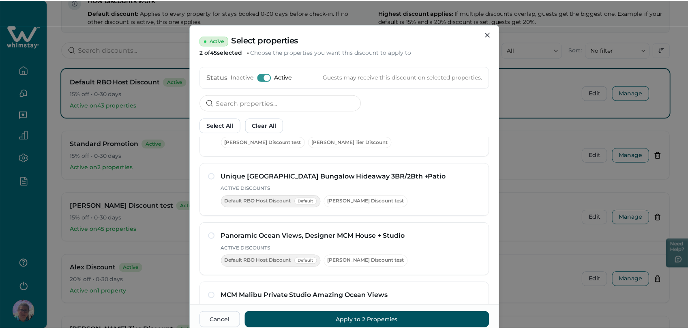
scroll to position [225, 0]
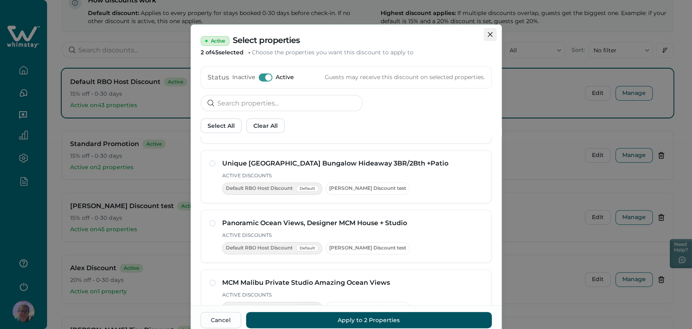
click at [487, 32] on icon "Close" at bounding box center [489, 34] width 5 height 5
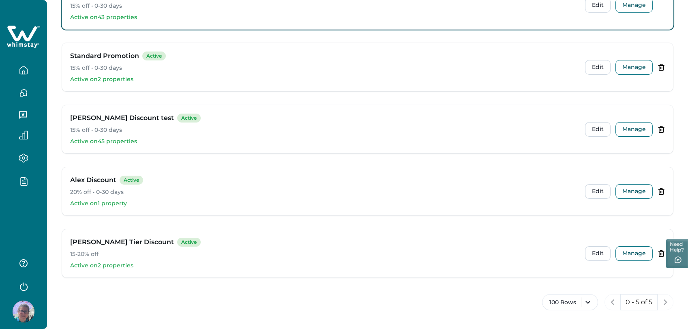
scroll to position [171, 0]
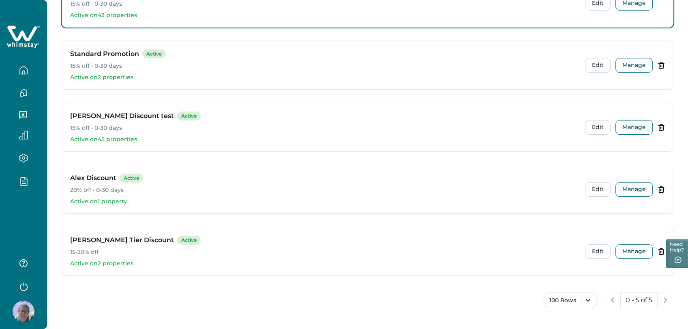
click at [23, 182] on icon "button" at bounding box center [23, 180] width 9 height 9
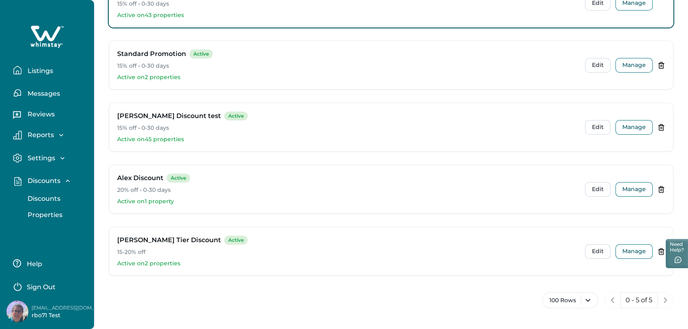
click at [61, 214] on p "Properties" at bounding box center [43, 215] width 37 height 8
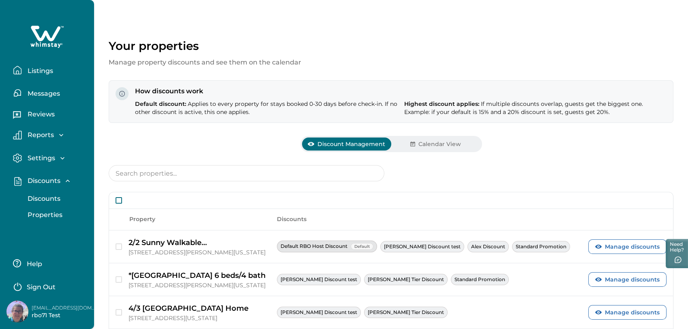
click at [117, 201] on span at bounding box center [119, 200] width 6 height 6
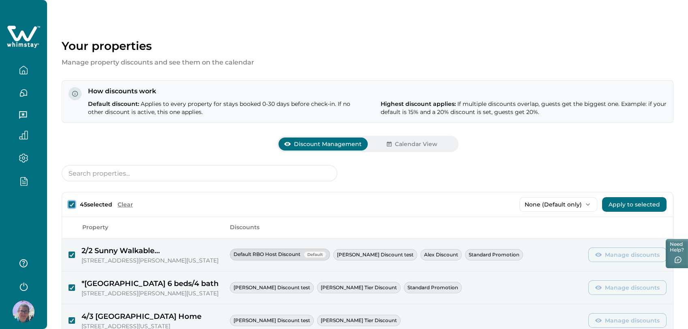
click at [126, 202] on button "Clear" at bounding box center [125, 204] width 16 height 9
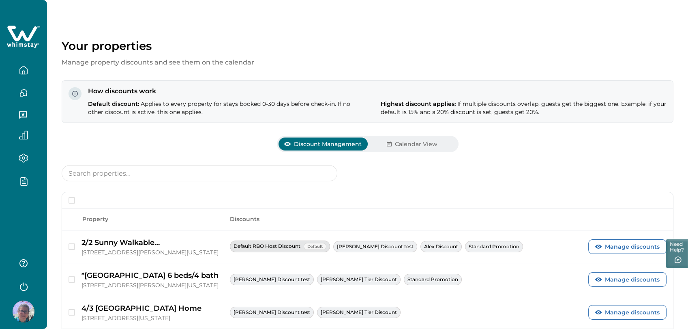
click at [68, 200] on div at bounding box center [367, 200] width 611 height 16
click at [73, 200] on span at bounding box center [72, 200] width 6 height 6
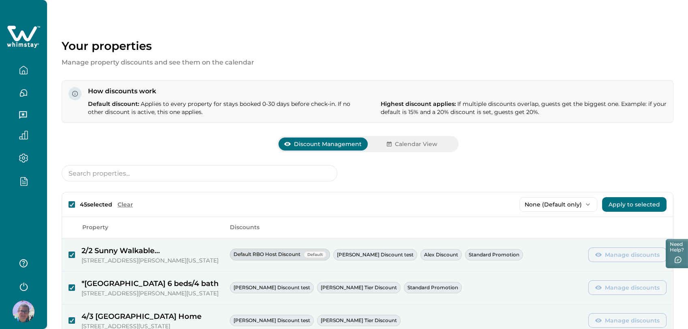
click at [73, 201] on span at bounding box center [72, 204] width 6 height 6
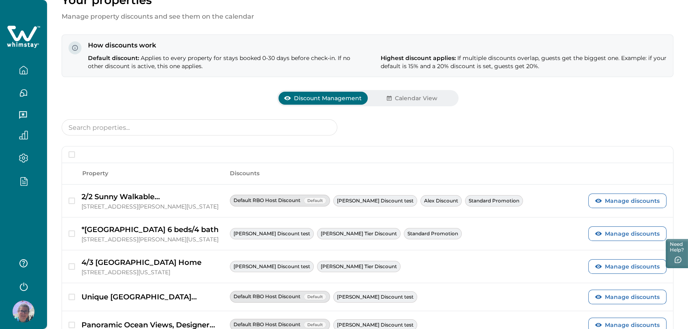
scroll to position [45, 0]
drag, startPoint x: 74, startPoint y: 202, endPoint x: 72, endPoint y: 220, distance: 18.3
click at [74, 202] on span "button" at bounding box center [72, 201] width 6 height 6
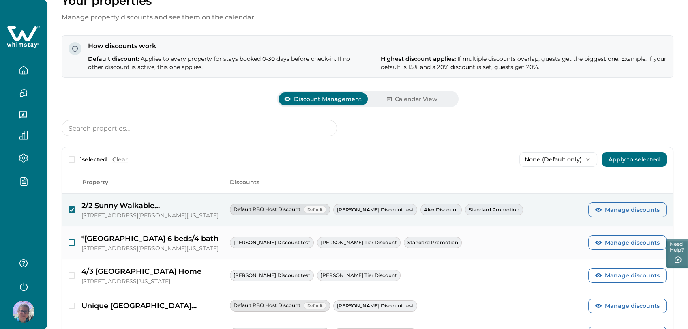
click at [69, 239] on span "button" at bounding box center [72, 242] width 6 height 6
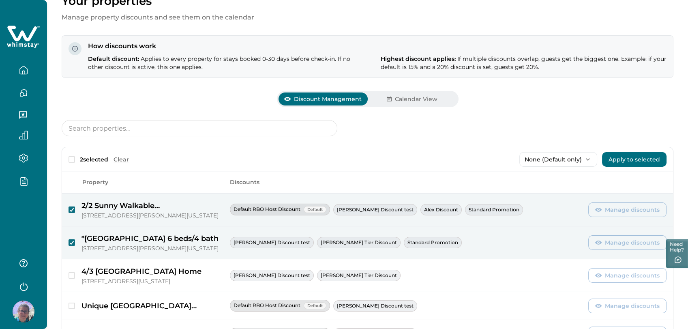
click at [545, 159] on p "None (Default only)" at bounding box center [554, 159] width 58 height 7
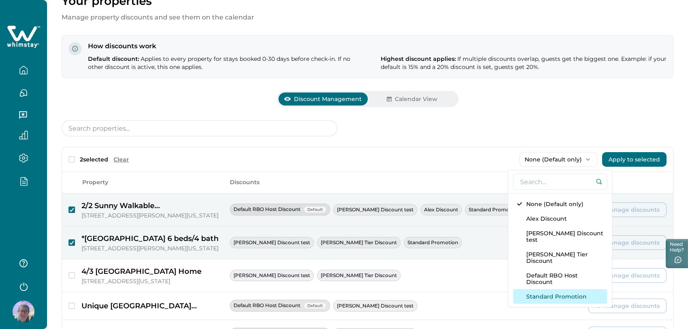
click at [551, 289] on button "Standard Promotion" at bounding box center [560, 296] width 94 height 15
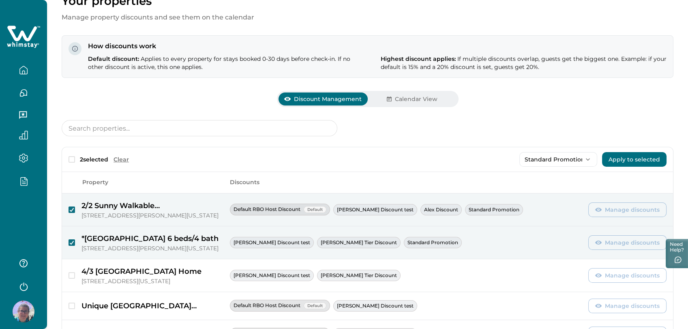
click at [548, 157] on p "Standard Promotion" at bounding box center [554, 159] width 58 height 7
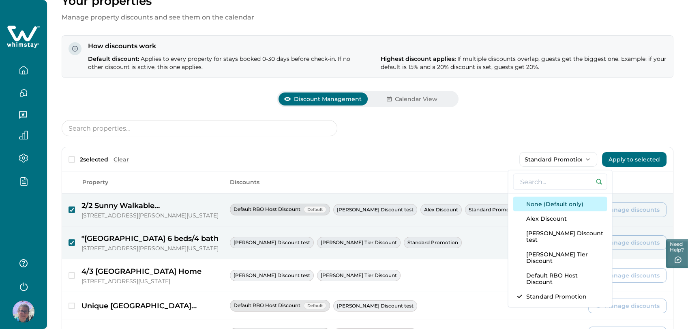
click at [539, 200] on button "None (Default only)" at bounding box center [560, 204] width 94 height 15
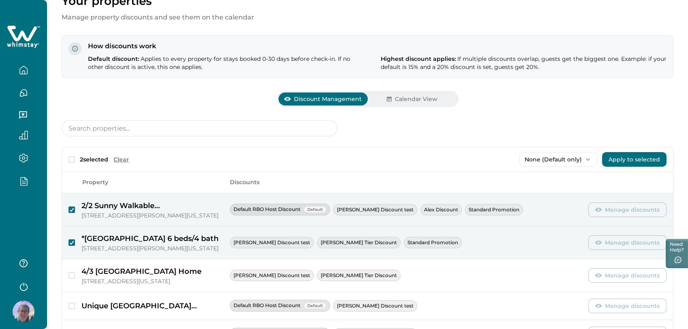
click at [534, 160] on p "None (Default only)" at bounding box center [554, 159] width 58 height 7
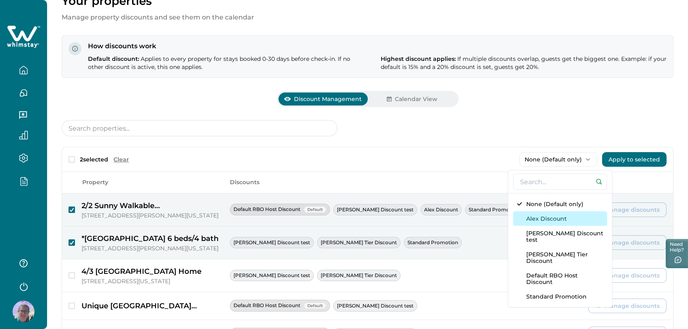
click at [534, 217] on button "Alex Discount" at bounding box center [560, 218] width 94 height 15
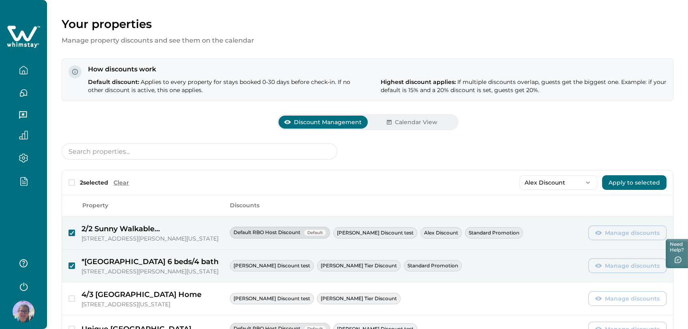
scroll to position [0, 0]
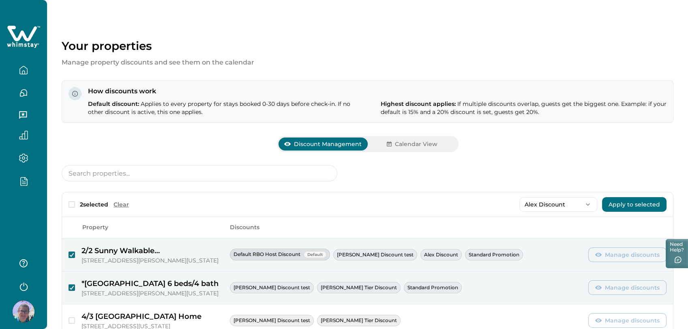
click at [586, 205] on icon "button" at bounding box center [588, 204] width 8 height 8
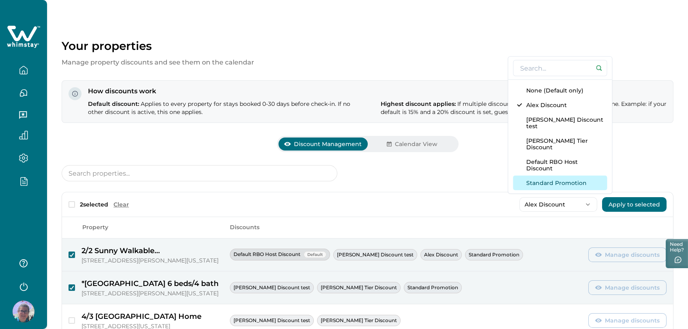
click at [536, 179] on button "Standard Promotion" at bounding box center [560, 183] width 94 height 15
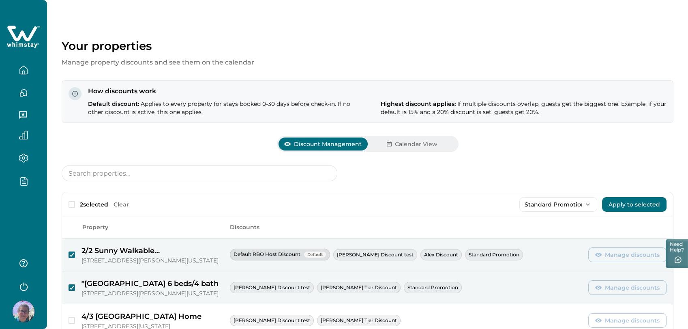
click at [537, 204] on p "Standard Promotion" at bounding box center [554, 204] width 58 height 7
click at [467, 194] on div "2 selected Clear Standard Promotion None (Default only) [PERSON_NAME] Discount …" at bounding box center [367, 204] width 611 height 24
click at [74, 205] on span at bounding box center [72, 204] width 6 height 6
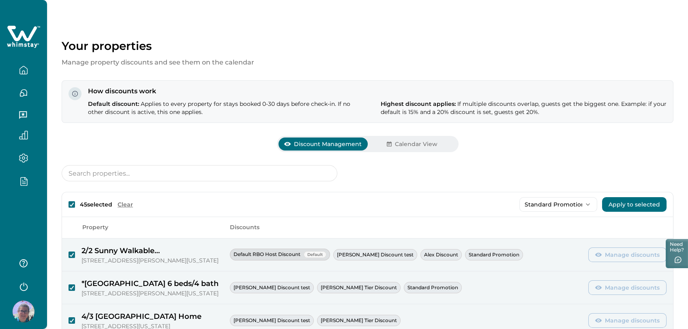
click at [74, 205] on icon at bounding box center [71, 204] width 5 height 4
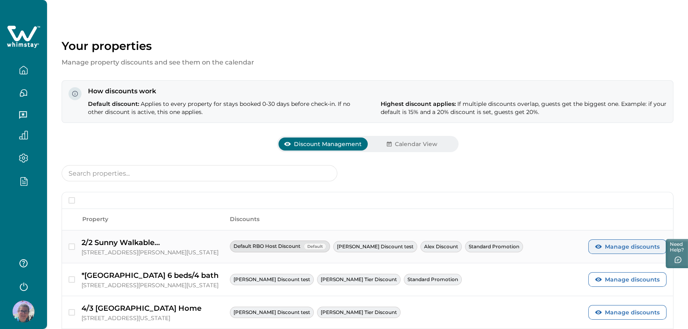
click at [605, 247] on button "Manage discounts" at bounding box center [627, 246] width 78 height 15
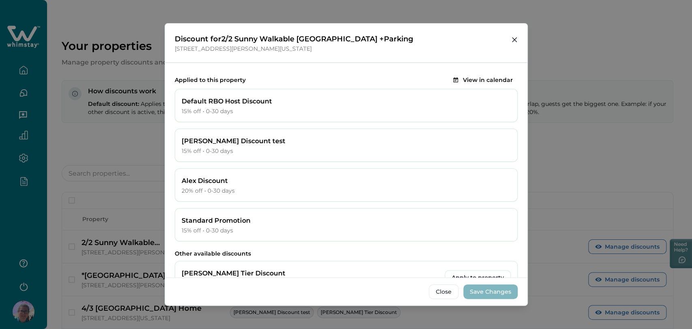
click at [480, 75] on button "View in calendar" at bounding box center [483, 80] width 69 height 15
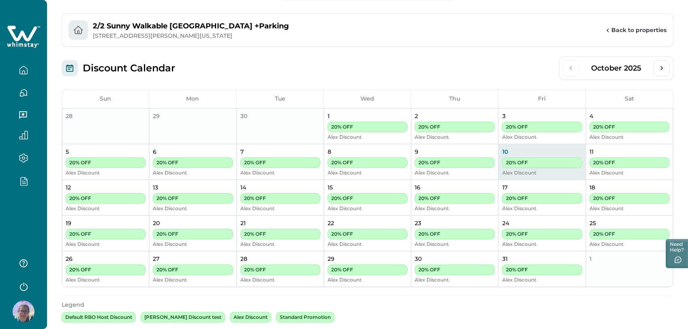
scroll to position [168, 0]
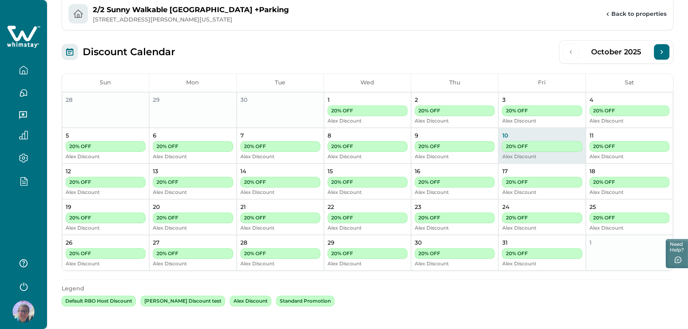
click at [664, 53] on icon "Next Month" at bounding box center [662, 52] width 8 height 8
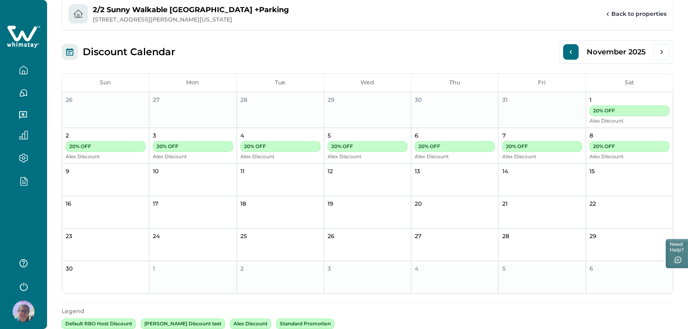
click at [574, 54] on icon "Previous Month" at bounding box center [571, 52] width 8 height 8
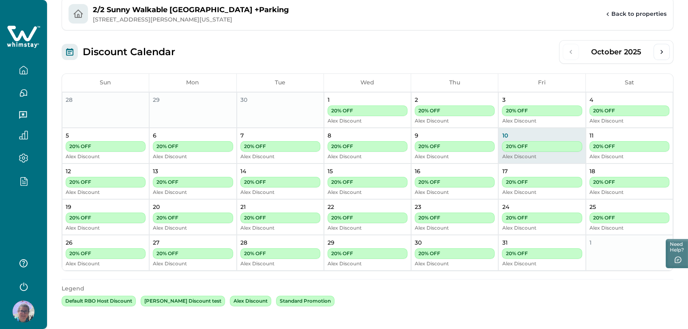
drag, startPoint x: 574, startPoint y: 54, endPoint x: 396, endPoint y: 48, distance: 178.5
click at [396, 48] on div "Discount Calendar [DATE]" at bounding box center [368, 52] width 612 height 24
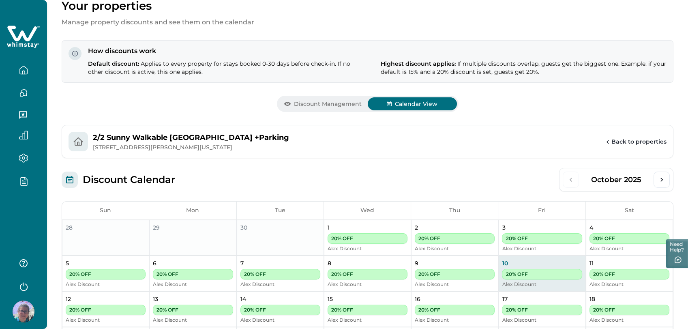
scroll to position [0, 0]
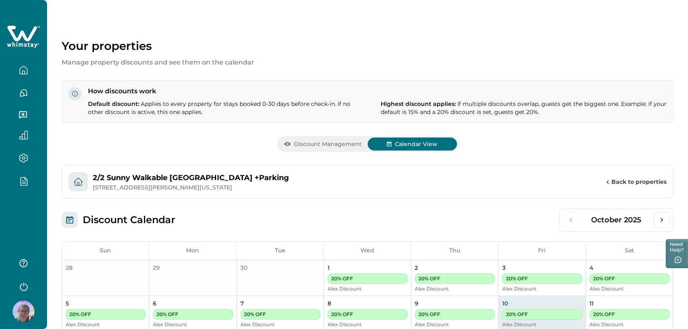
click at [25, 72] on icon "button" at bounding box center [23, 70] width 9 height 9
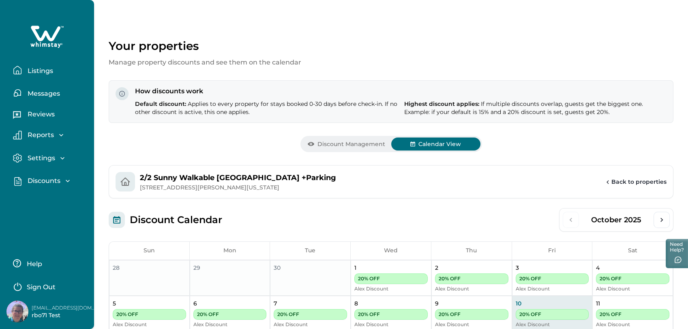
click at [49, 159] on p "Settings" at bounding box center [40, 158] width 30 height 8
click at [52, 208] on p "Discounts" at bounding box center [42, 211] width 35 height 8
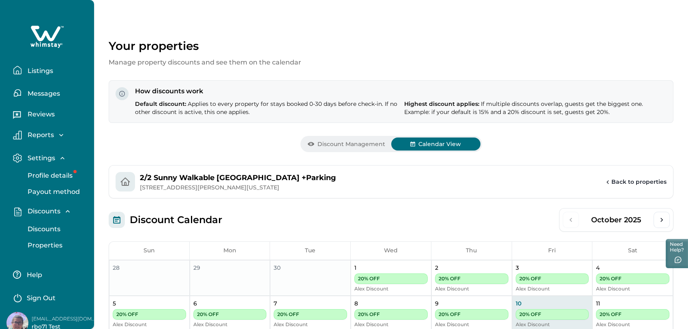
click at [56, 227] on p "Discounts" at bounding box center [42, 229] width 35 height 8
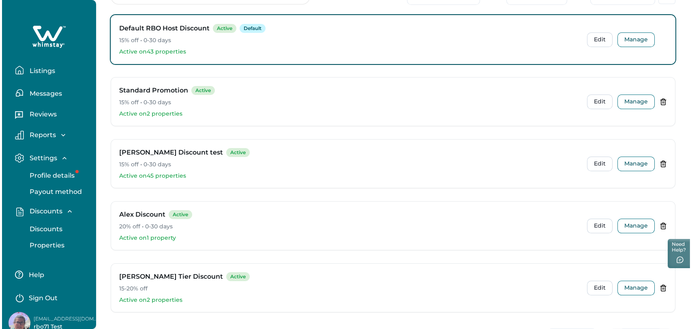
scroll to position [135, 0]
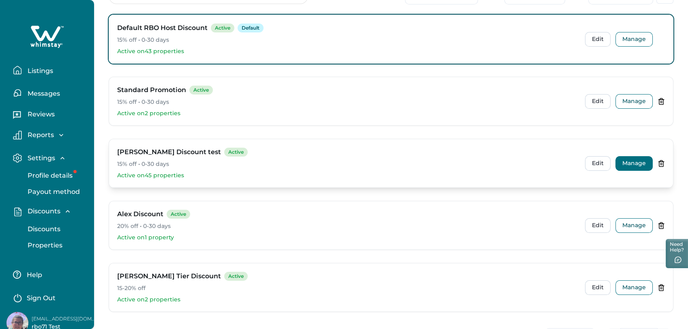
click at [630, 157] on button "Manage" at bounding box center [634, 163] width 37 height 15
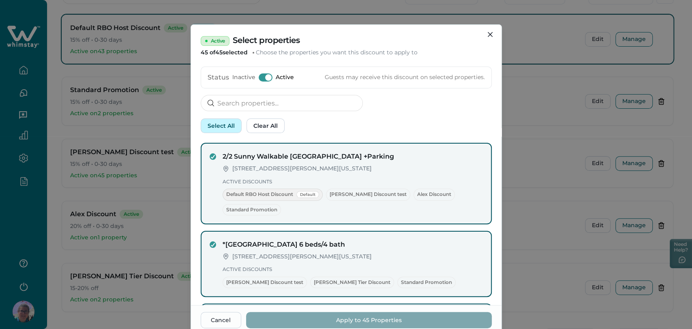
click at [221, 131] on button "Select All" at bounding box center [221, 125] width 41 height 15
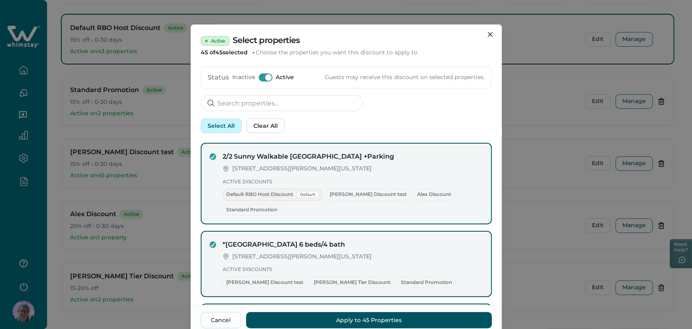
click at [221, 131] on button "Select All" at bounding box center [221, 125] width 41 height 15
click at [247, 126] on button "Clear All" at bounding box center [266, 125] width 38 height 15
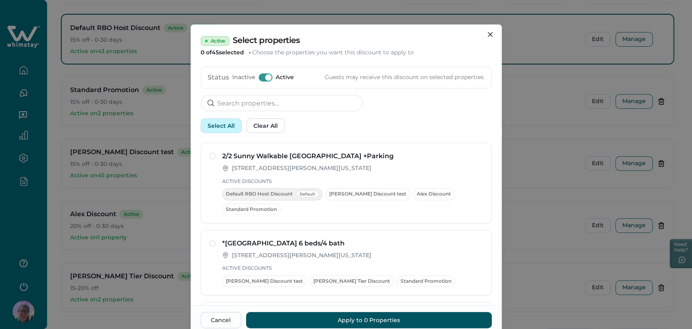
click at [231, 126] on button "Select All" at bounding box center [221, 125] width 41 height 15
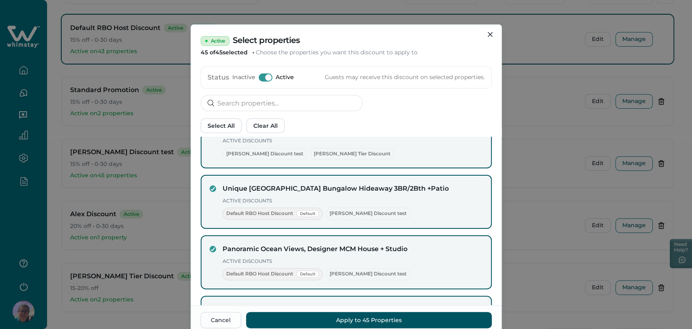
scroll to position [270, 0]
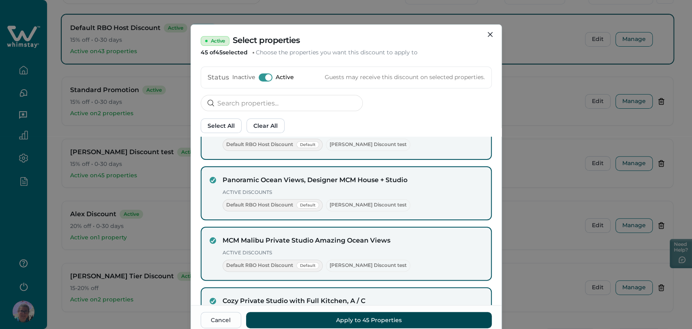
click at [354, 317] on button "Apply to 45 Properties" at bounding box center [369, 320] width 246 height 16
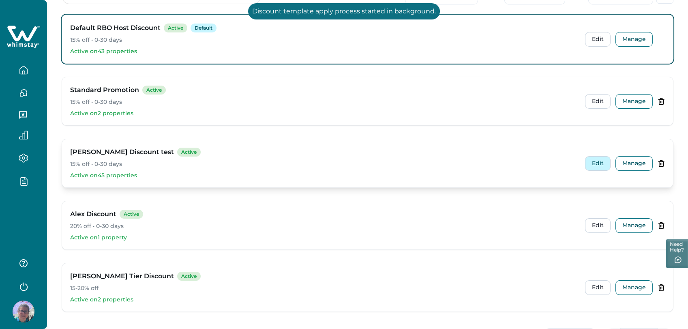
click at [603, 157] on button "Edit" at bounding box center [598, 163] width 26 height 15
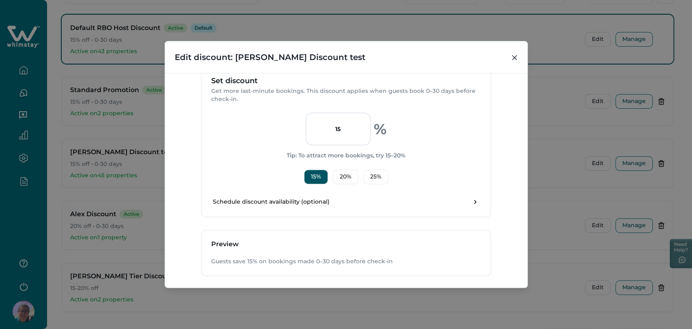
scroll to position [225, 0]
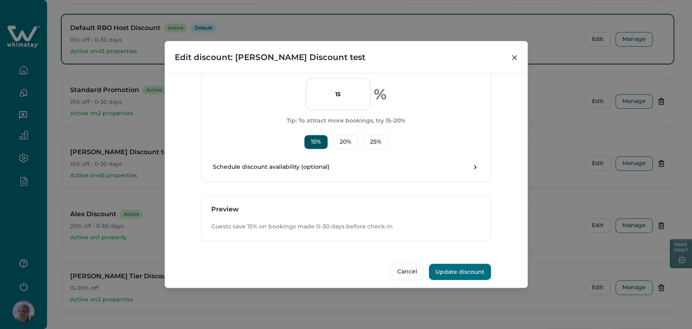
click at [331, 87] on input "15" at bounding box center [338, 94] width 65 height 32
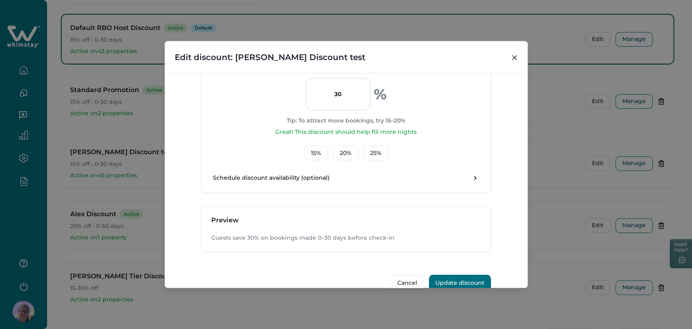
type input "30"
click at [467, 86] on div "30 % Tip: To attract more bookings, try 15–20% Great! This discount should help…" at bounding box center [346, 119] width 270 height 82
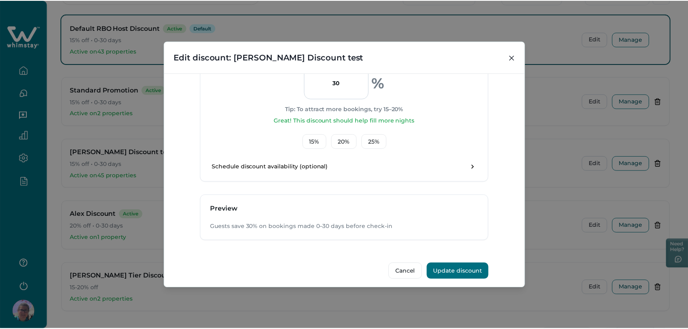
scroll to position [240, 0]
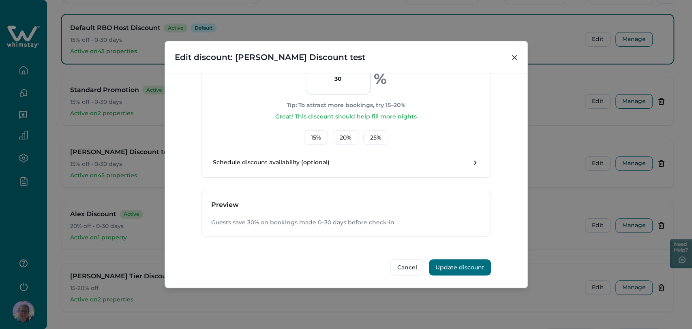
click at [468, 265] on button "Update discount" at bounding box center [460, 267] width 62 height 16
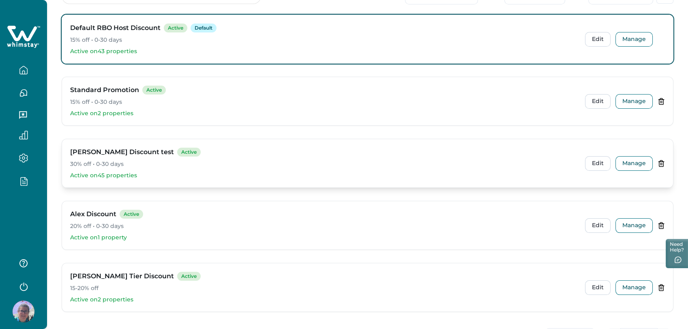
click at [123, 148] on h3 "[PERSON_NAME] Discount test" at bounding box center [122, 152] width 104 height 10
click at [136, 163] on p "30% off • 0-30 days" at bounding box center [324, 164] width 509 height 8
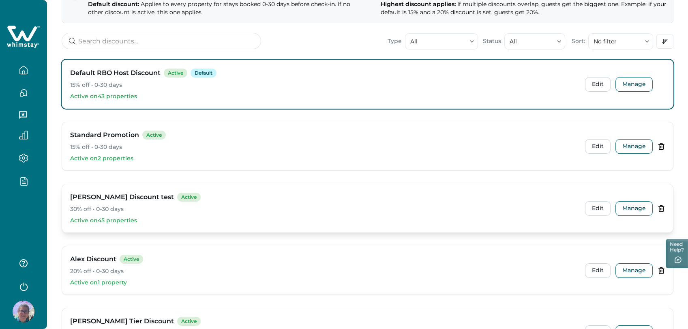
scroll to position [45, 0]
